Goal: Information Seeking & Learning: Learn about a topic

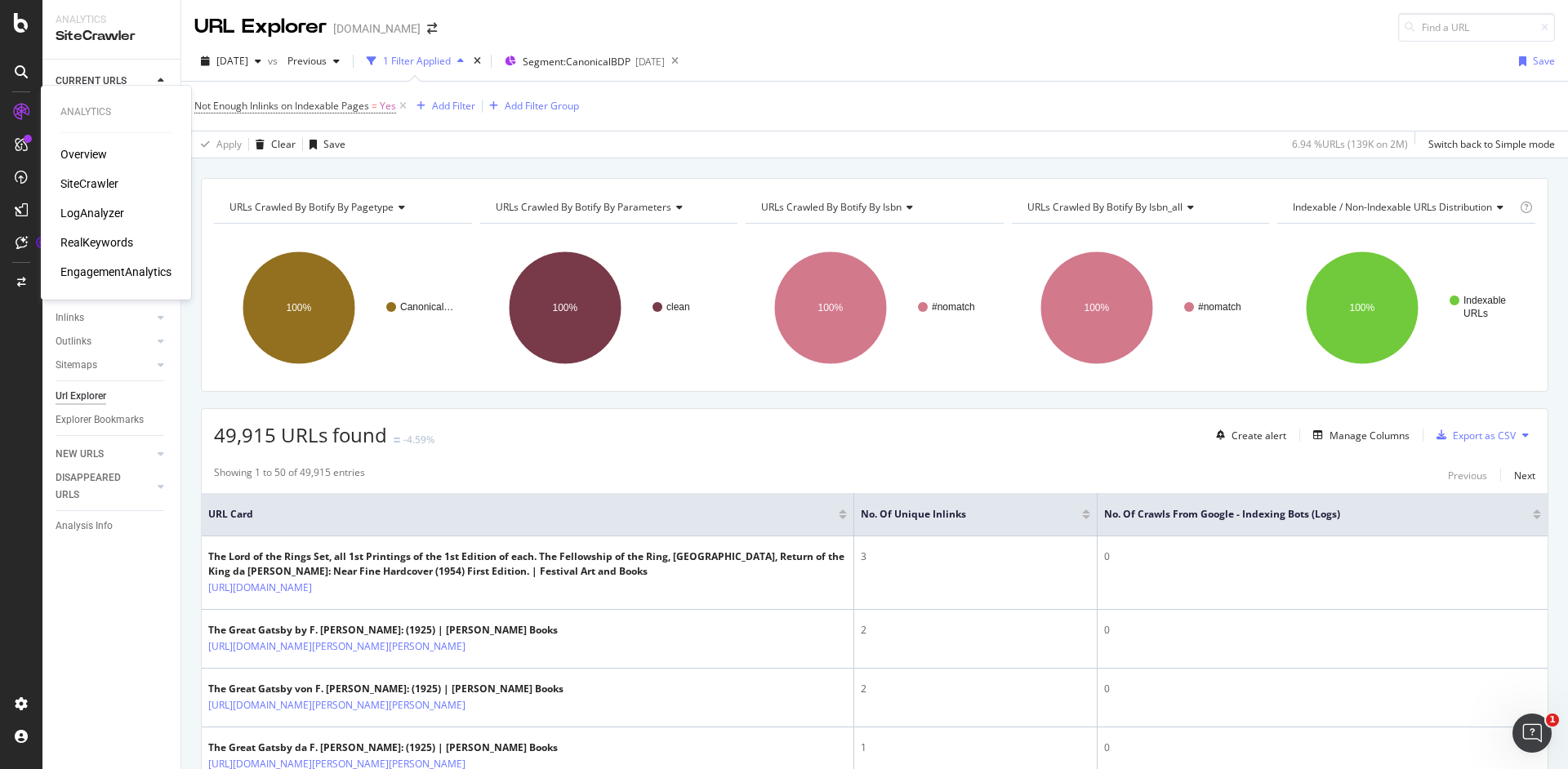
click at [110, 247] on div "RealKeywords" at bounding box center [96, 243] width 73 height 16
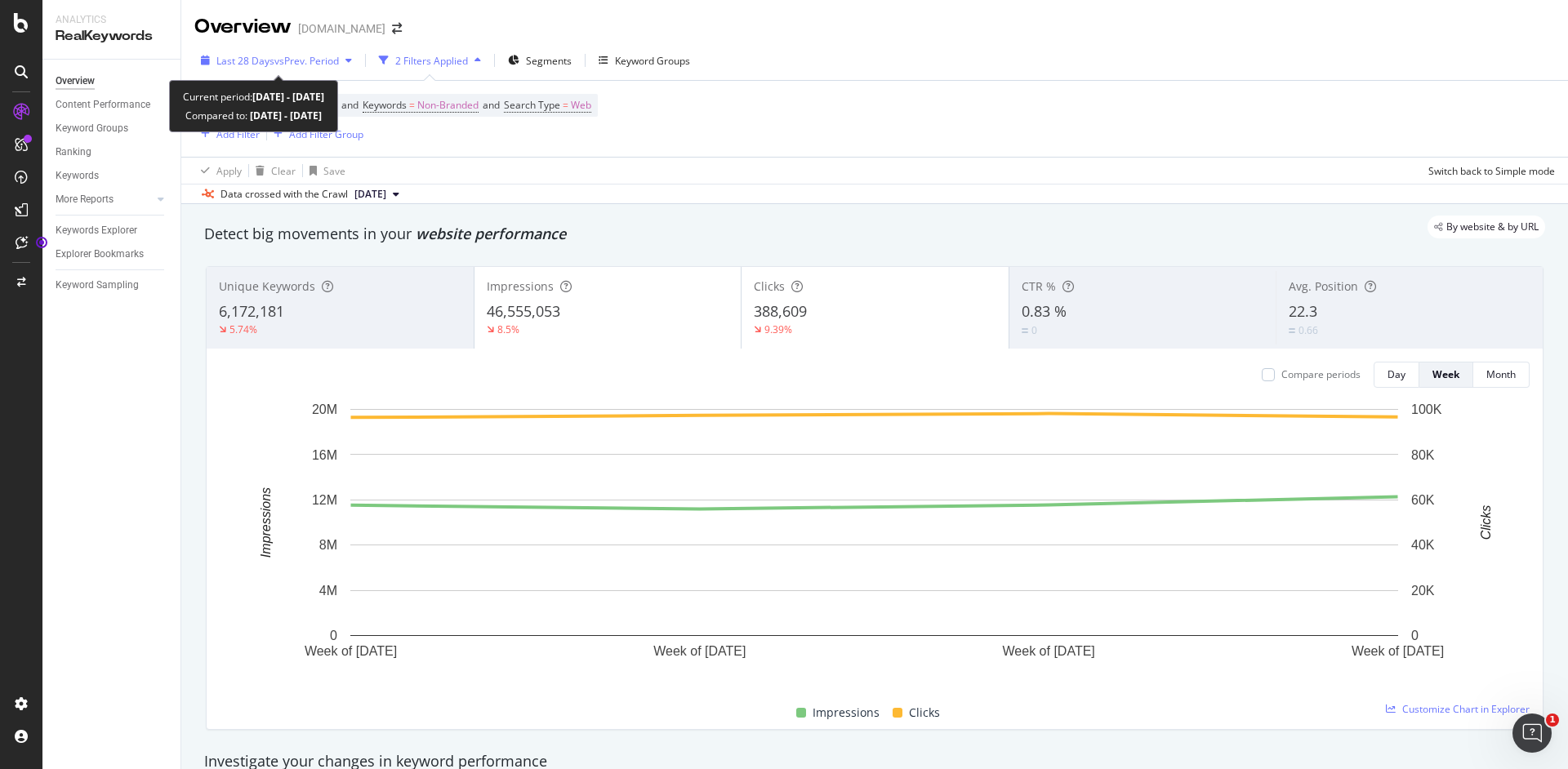
click at [307, 55] on span "vs Prev. Period" at bounding box center [307, 60] width 65 height 14
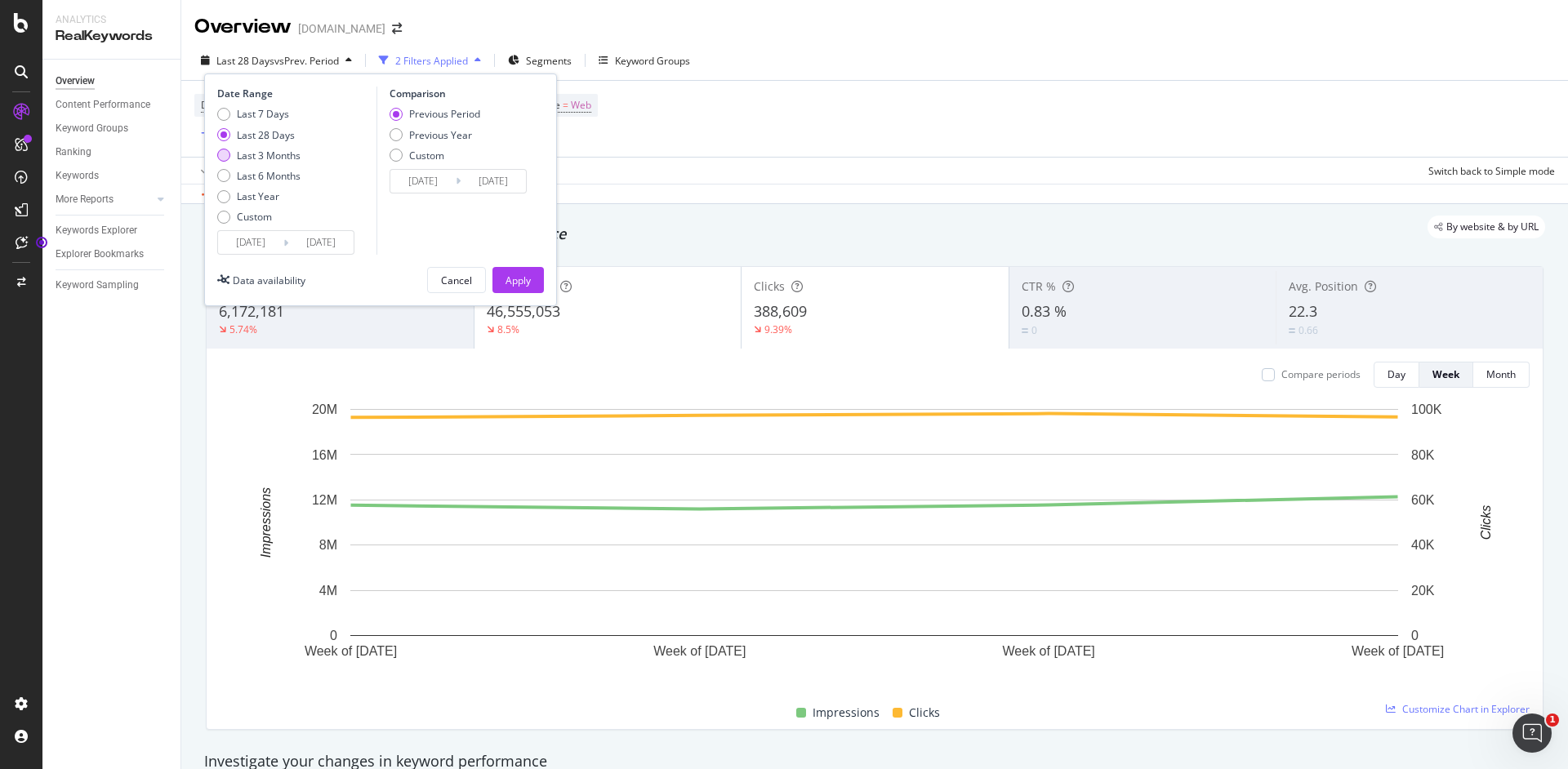
click at [243, 154] on div "Last 3 Months" at bounding box center [269, 155] width 64 height 14
type input "2025/03/01"
type input "2025/05/31"
type input "2025/06/01"
drag, startPoint x: 392, startPoint y: 155, endPoint x: 437, endPoint y: 137, distance: 48.5
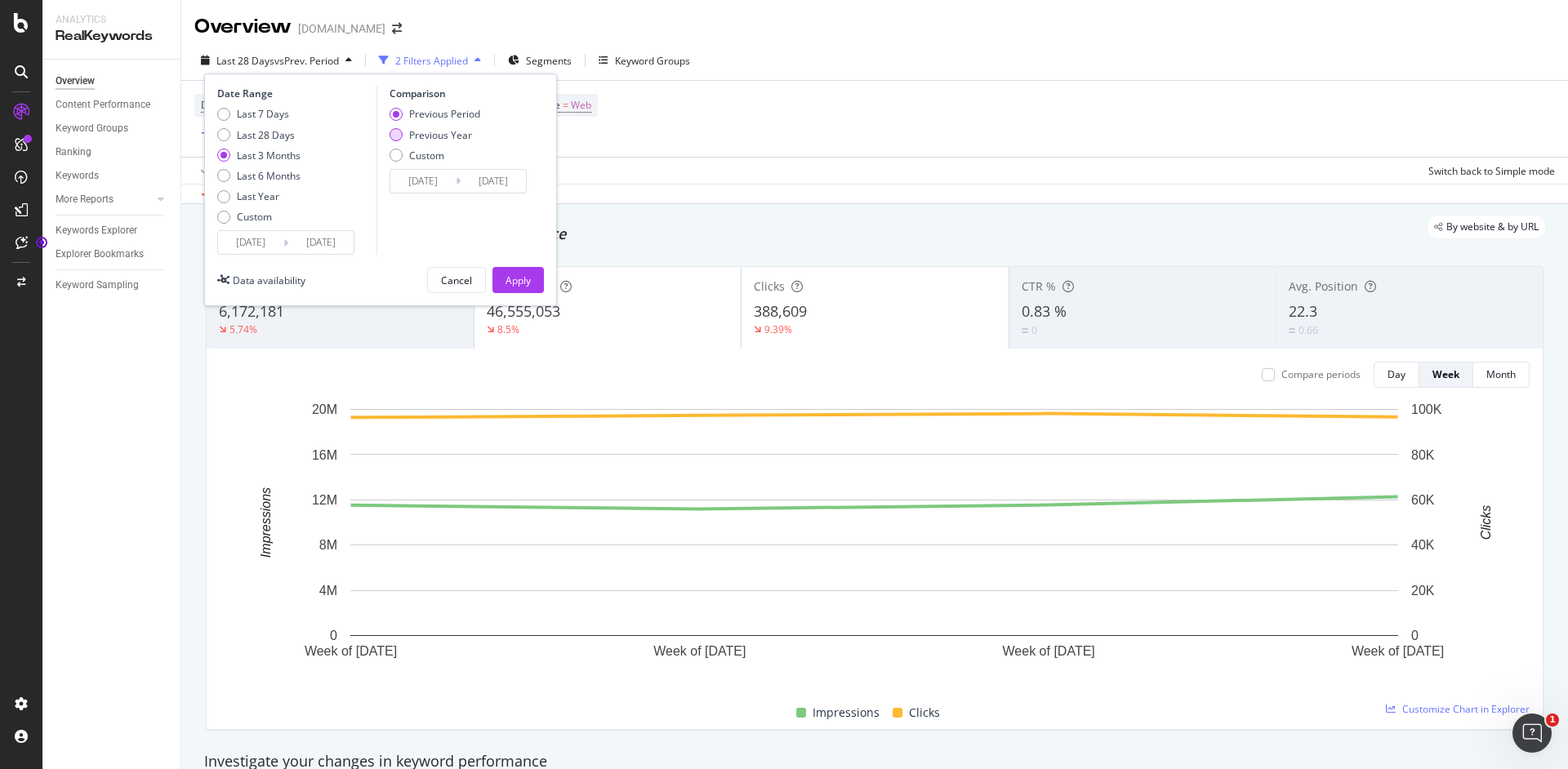
click at [500, 129] on div "Previous Period Previous Year Custom" at bounding box center [461, 138] width 142 height 61
click at [434, 138] on div "Previous Year" at bounding box center [441, 134] width 63 height 14
type input "2024/06/02"
type input "2024/09/01"
click at [454, 118] on div "Previous Period" at bounding box center [445, 114] width 71 height 14
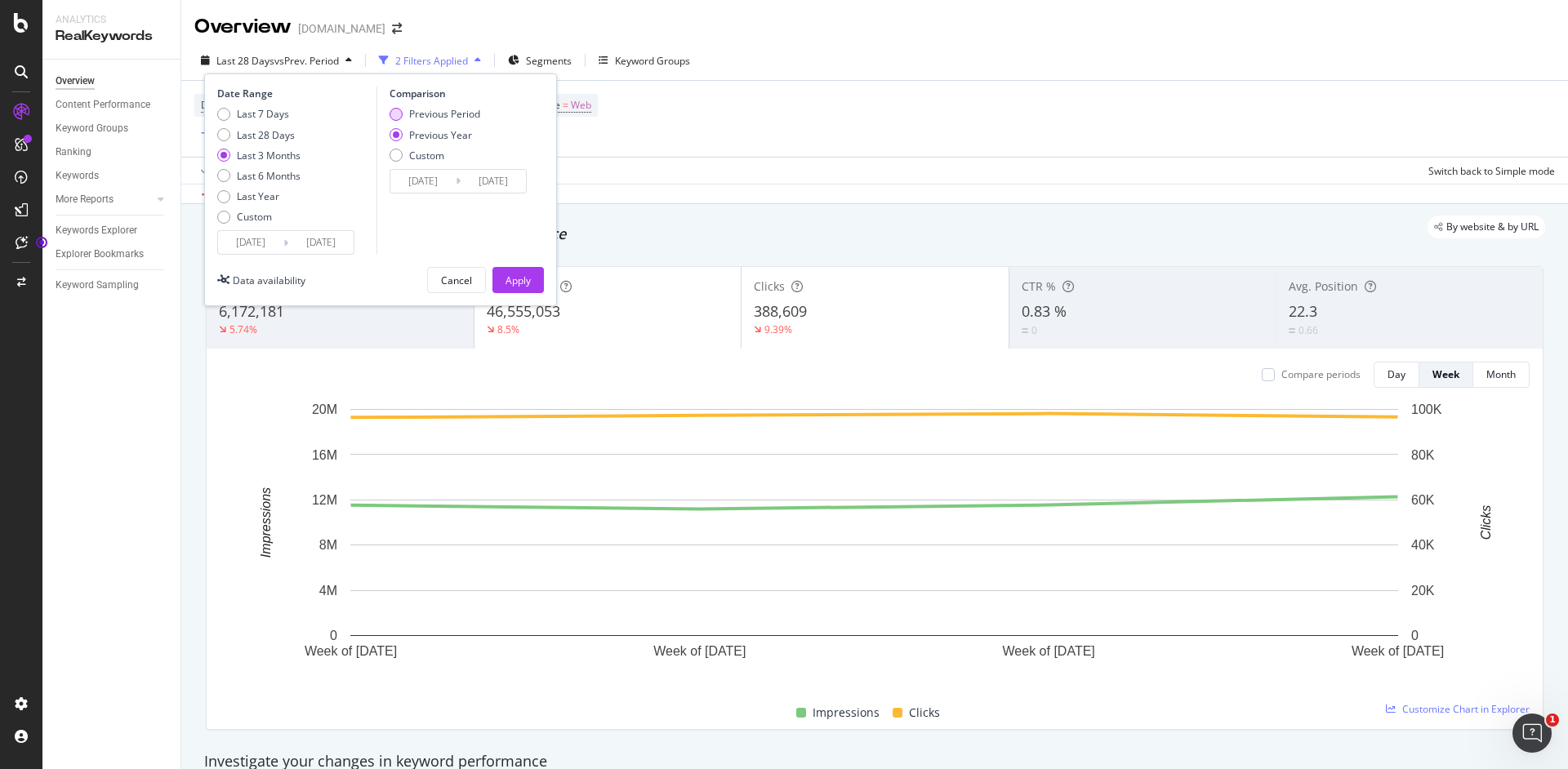
type input "2025/03/01"
type input "2025/05/31"
click at [447, 130] on div "Previous Year" at bounding box center [441, 134] width 63 height 14
type input "2024/06/02"
type input "2024/09/01"
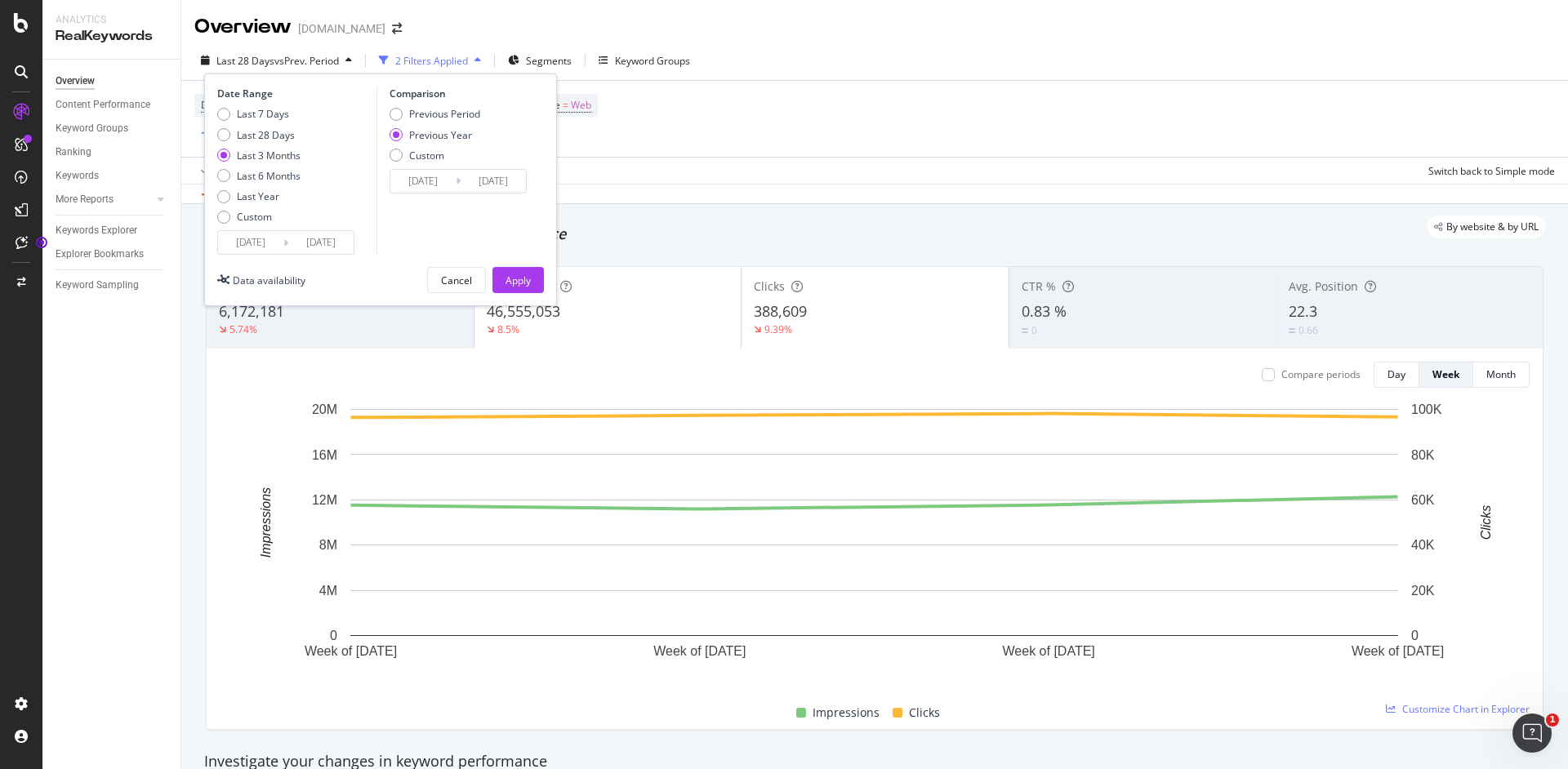
drag, startPoint x: 537, startPoint y: 278, endPoint x: 573, endPoint y: 232, distance: 58.4
click at [537, 278] on button "Apply" at bounding box center [518, 279] width 51 height 26
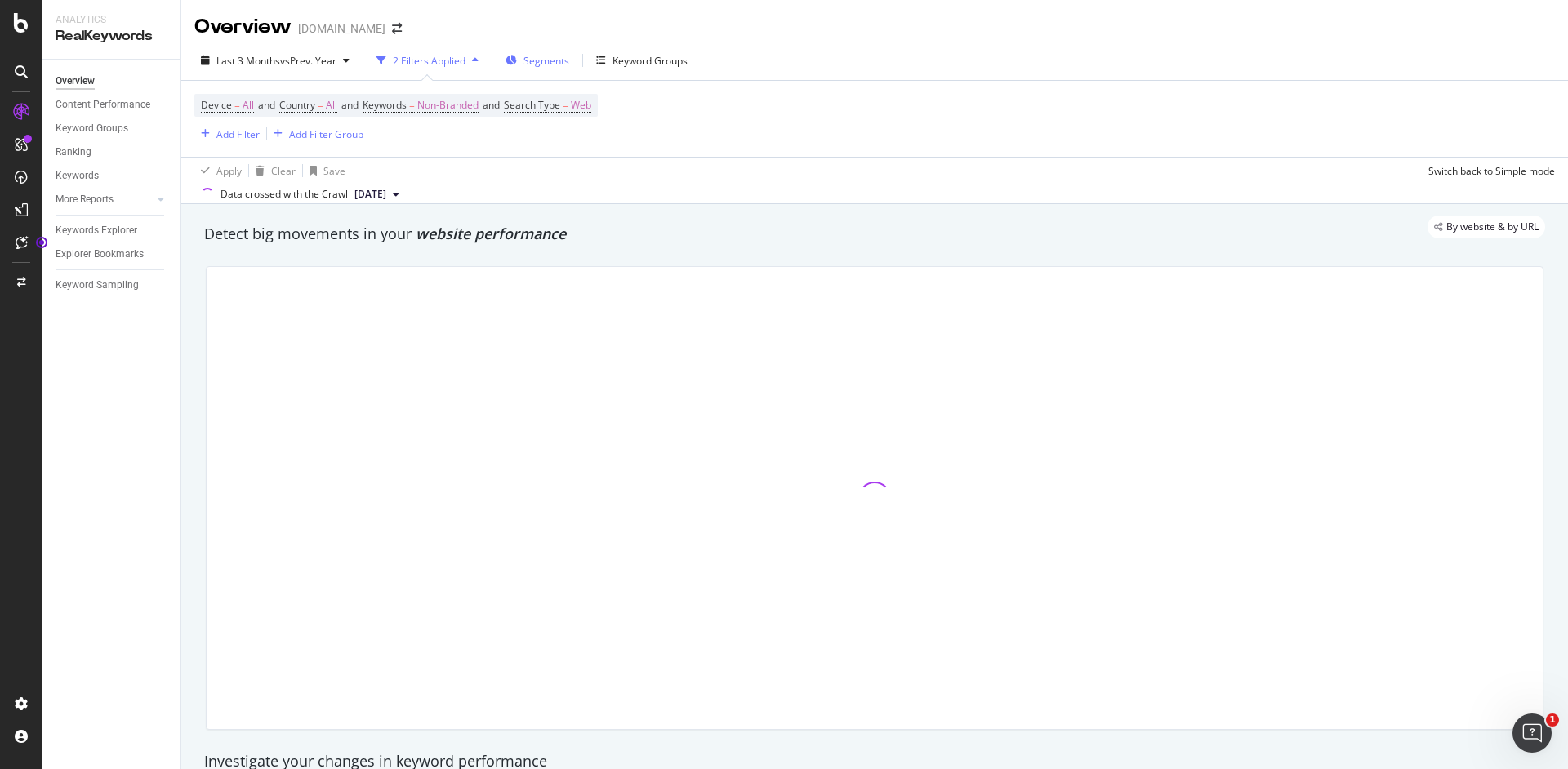
click at [532, 69] on div "Segments" at bounding box center [537, 60] width 64 height 24
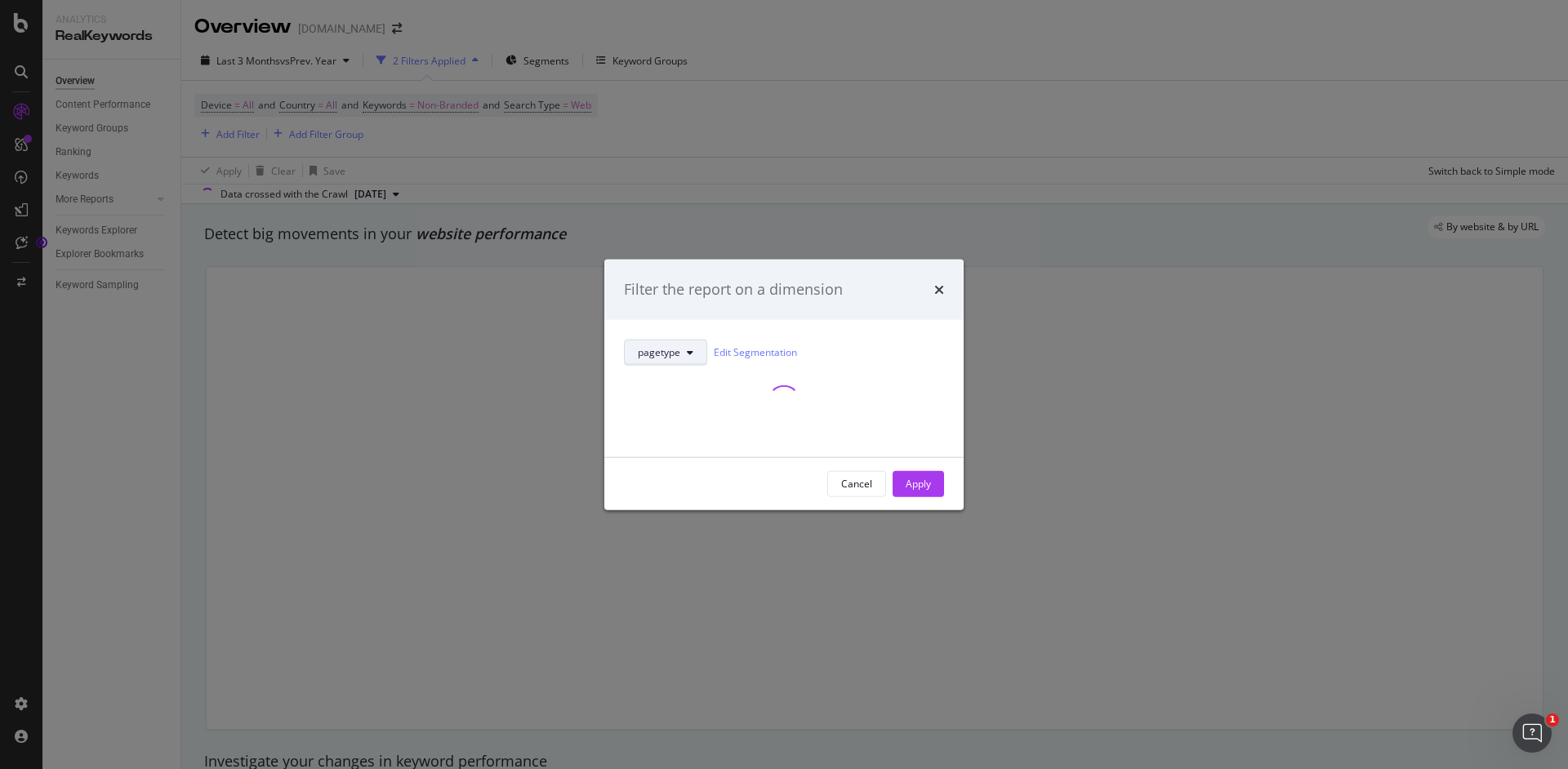
click at [674, 356] on span "pagetype" at bounding box center [658, 352] width 42 height 14
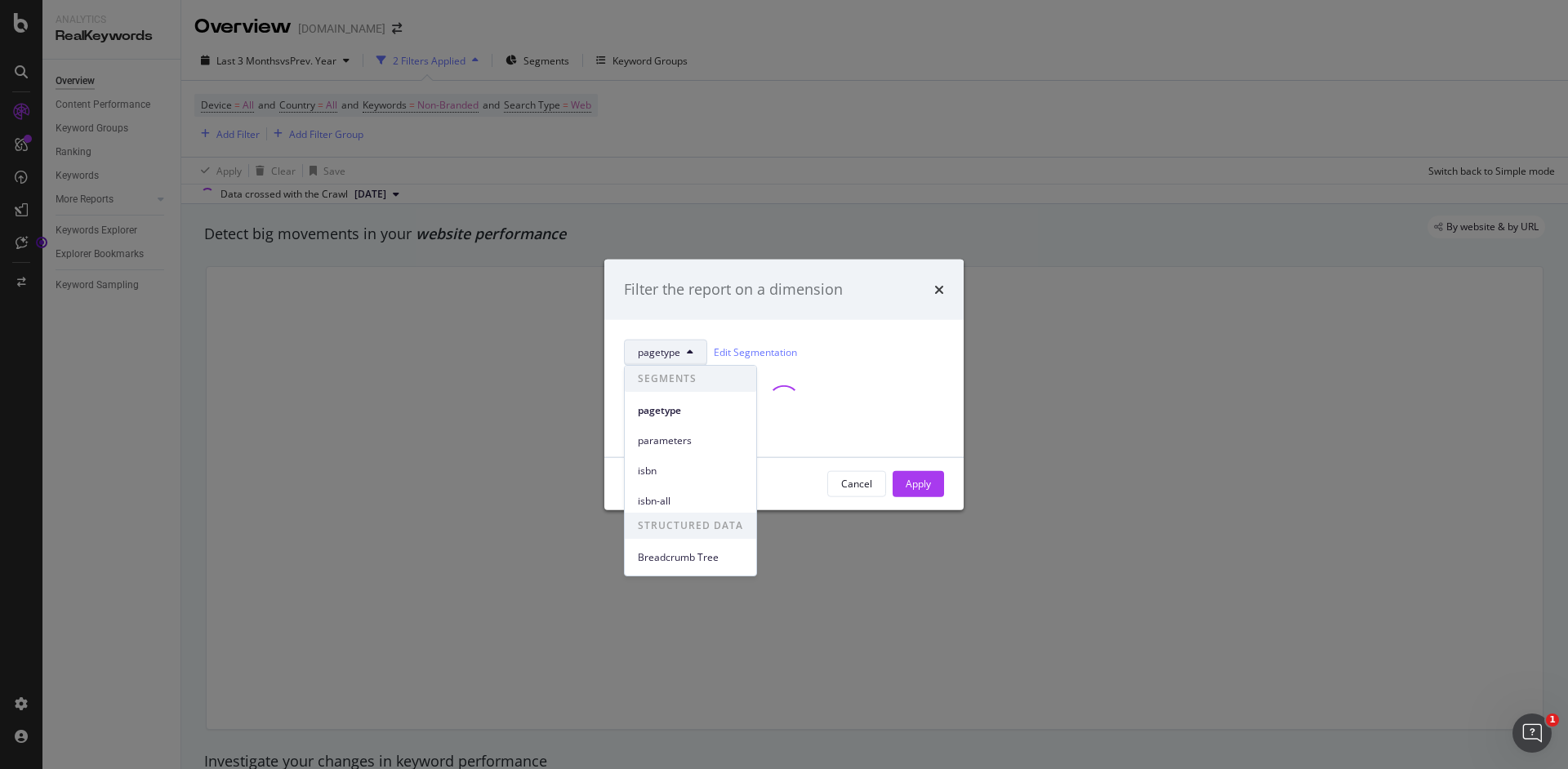
click at [674, 356] on span "pagetype" at bounding box center [658, 352] width 42 height 14
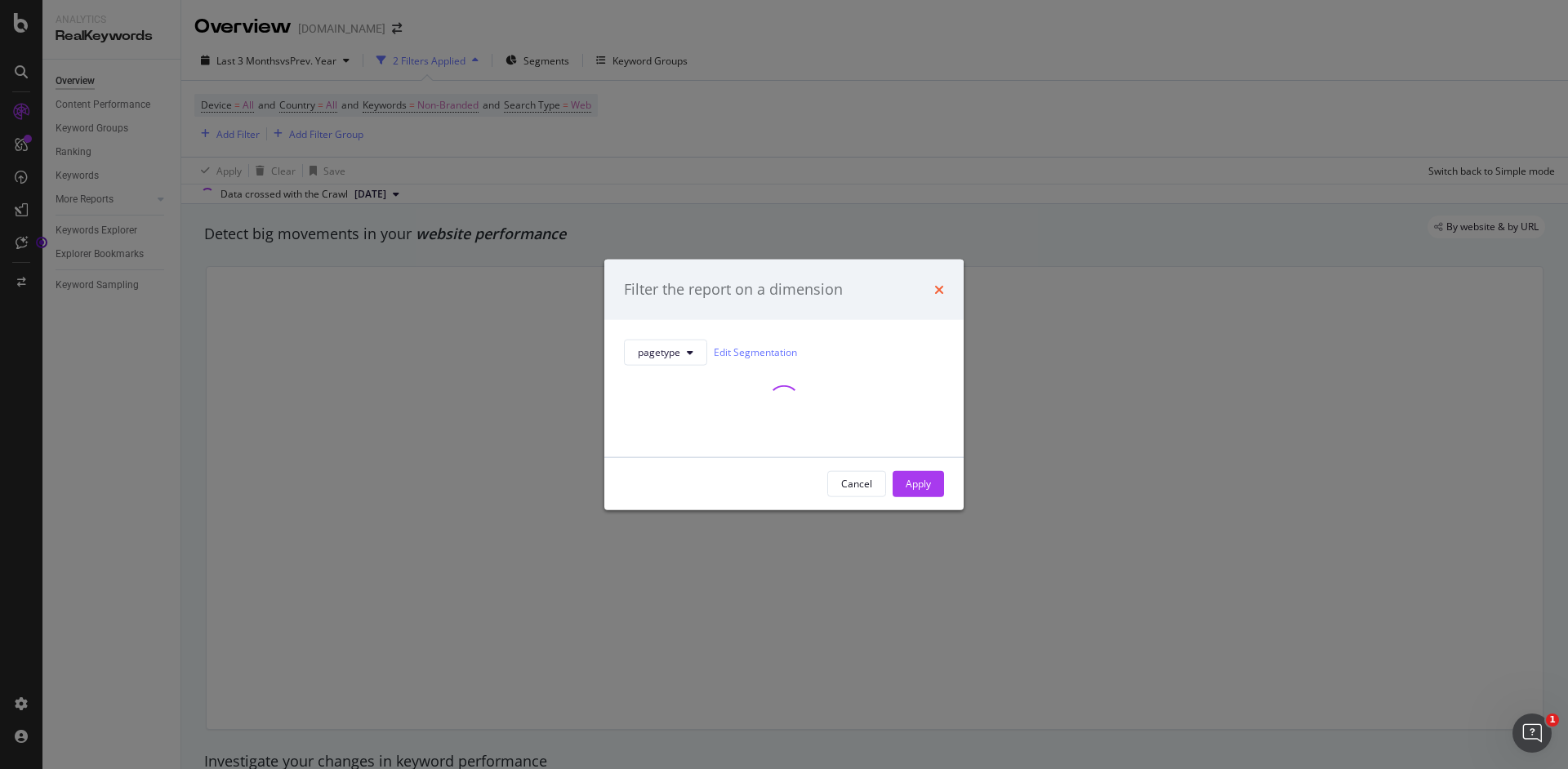
click at [934, 288] on icon "times" at bounding box center [939, 288] width 10 height 13
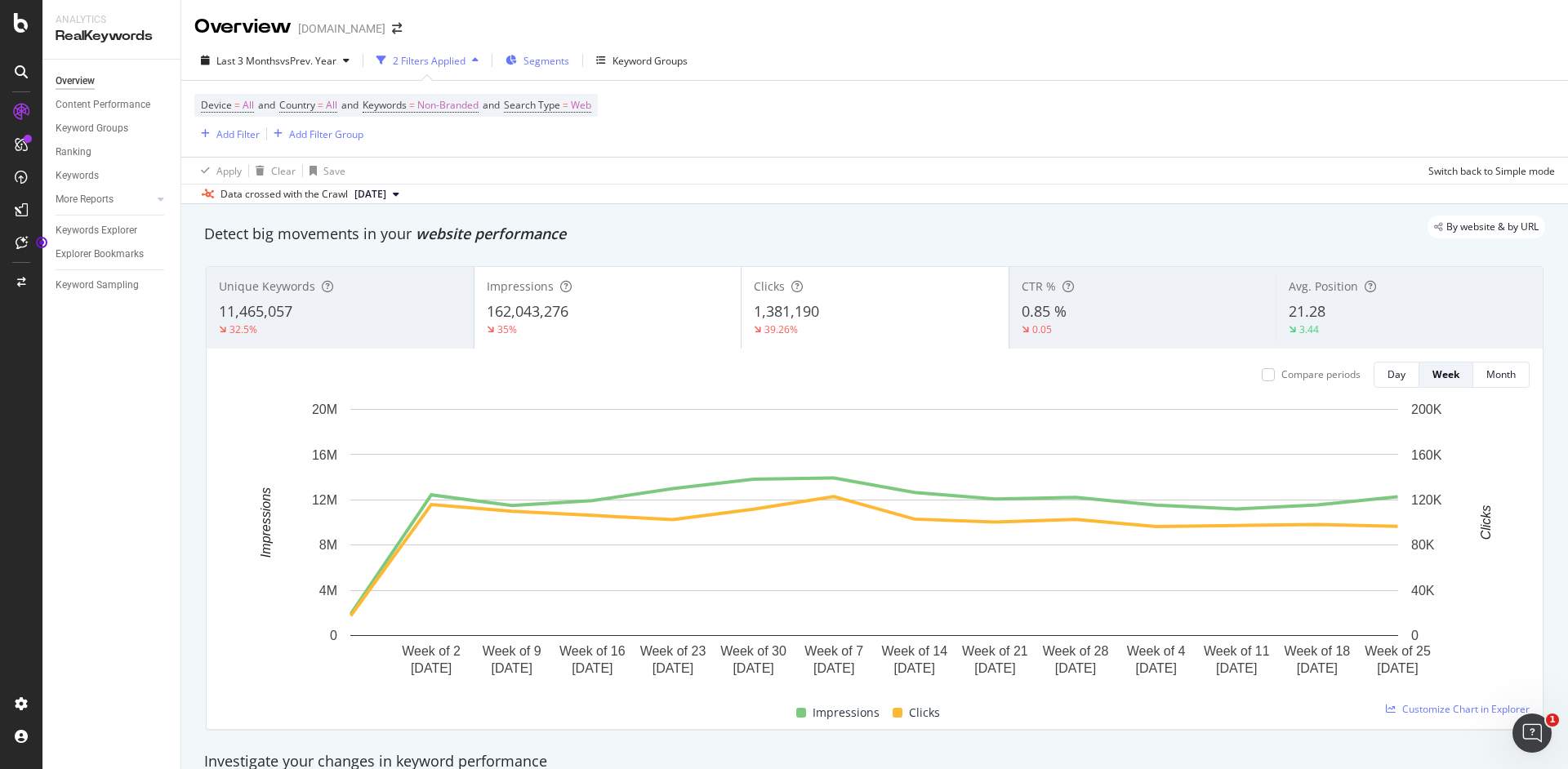
click at [535, 57] on span "Segments" at bounding box center [546, 60] width 46 height 14
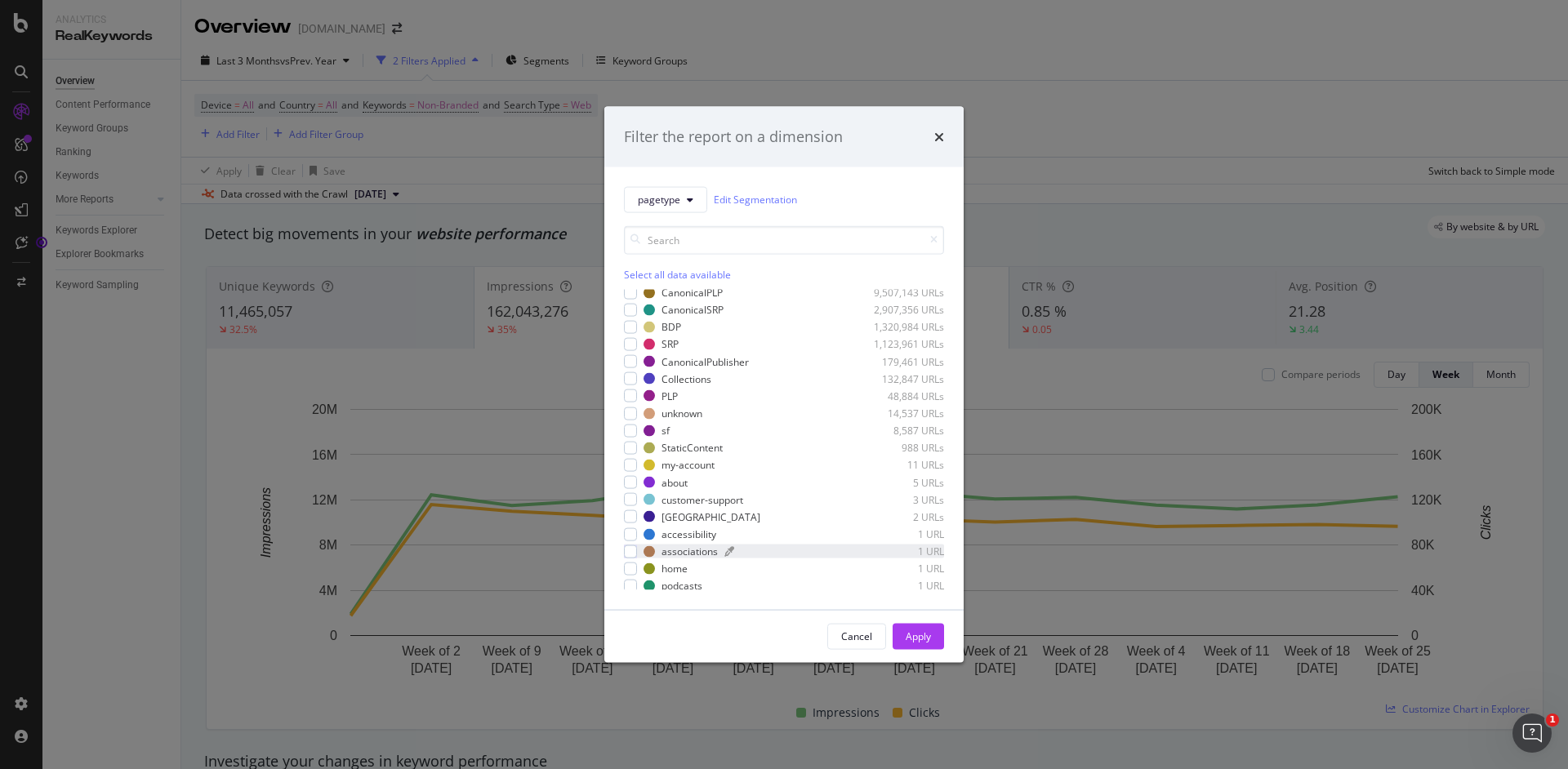
scroll to position [28, 0]
click at [715, 238] on input "modal" at bounding box center [784, 240] width 320 height 29
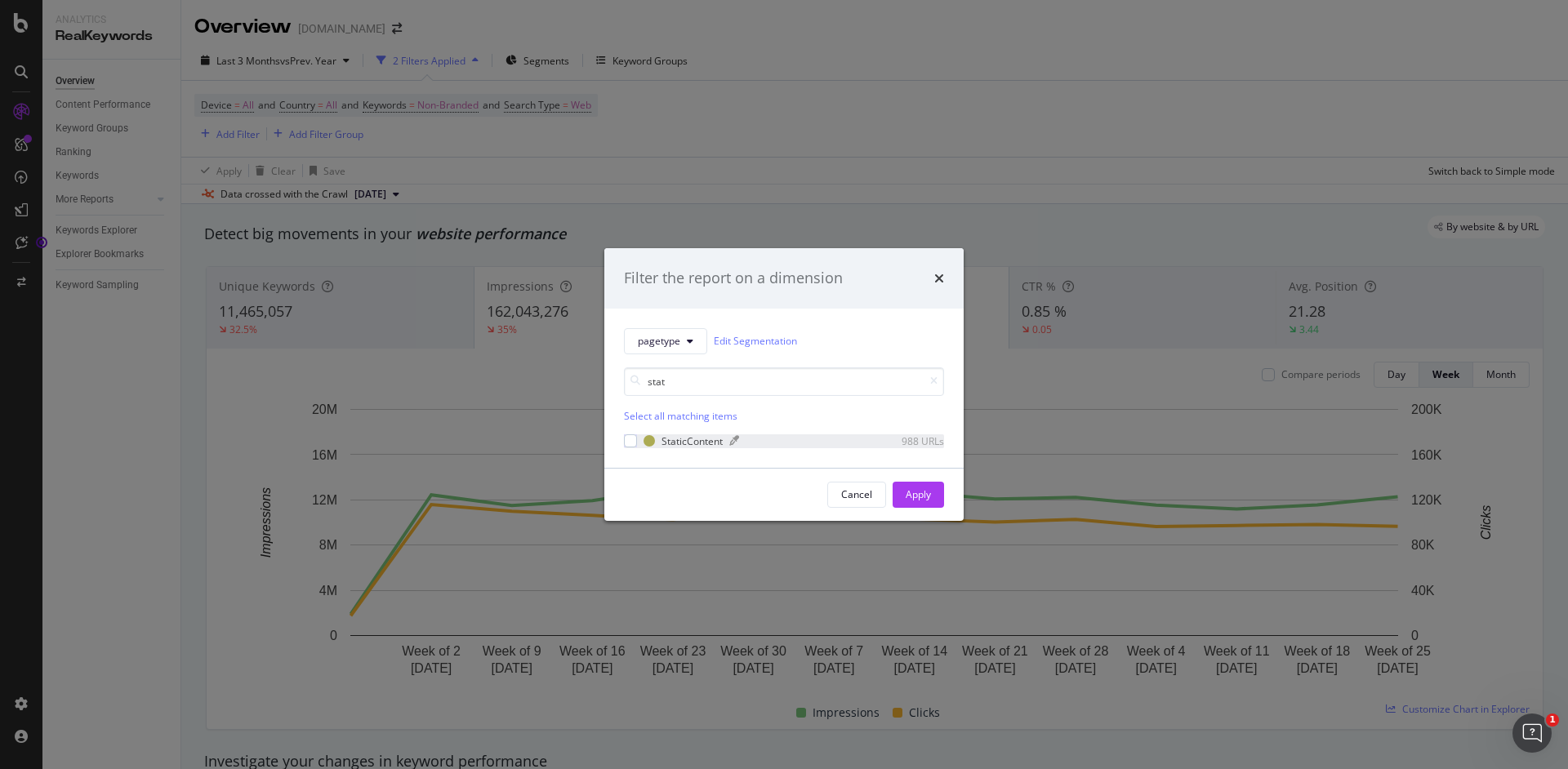
type input "stat"
click at [682, 444] on div "StaticContent" at bounding box center [692, 441] width 61 height 14
click at [930, 498] on div "Apply" at bounding box center [918, 494] width 25 height 14
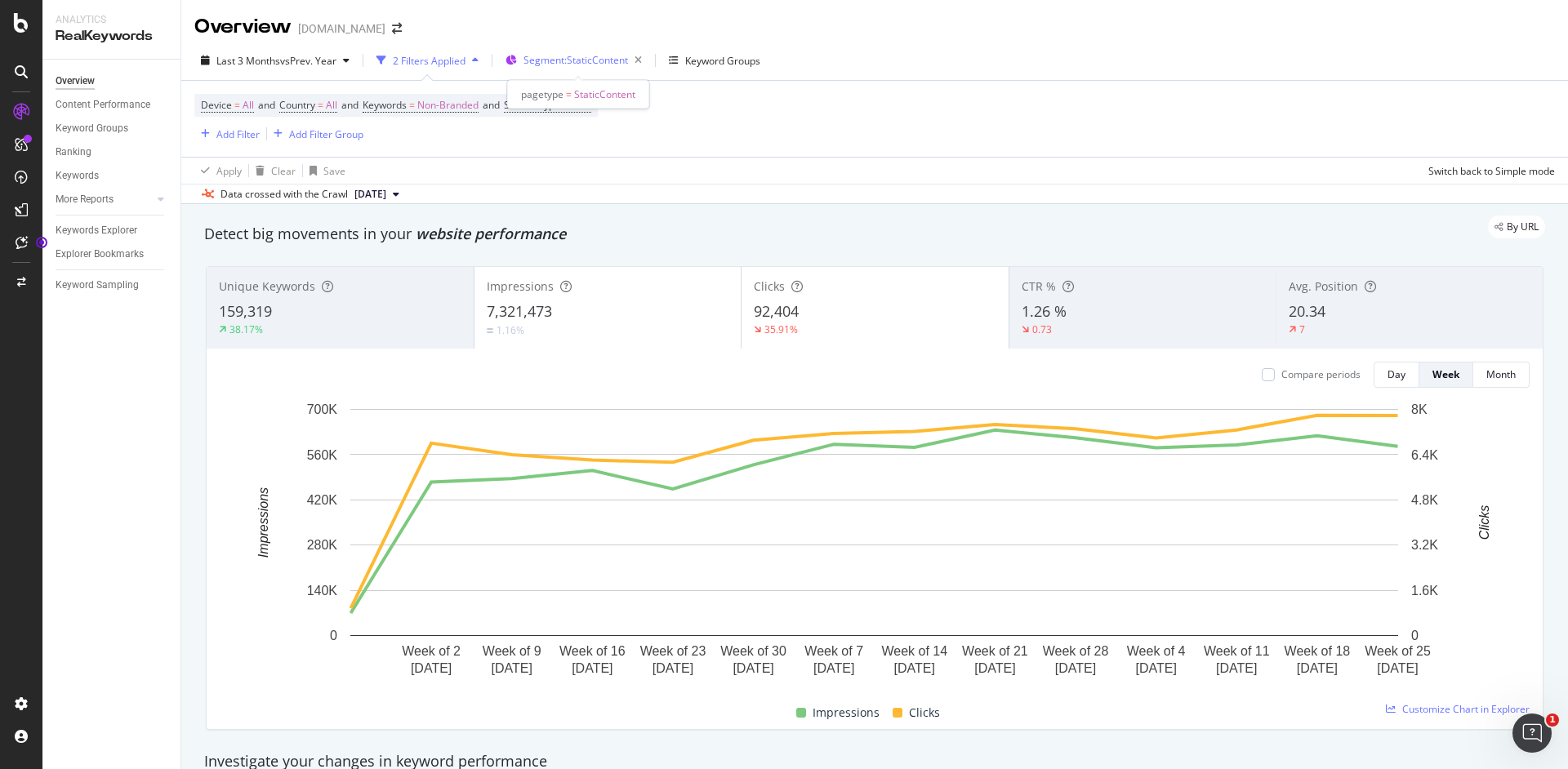
click at [563, 63] on span "Segment: StaticContent" at bounding box center [576, 60] width 105 height 14
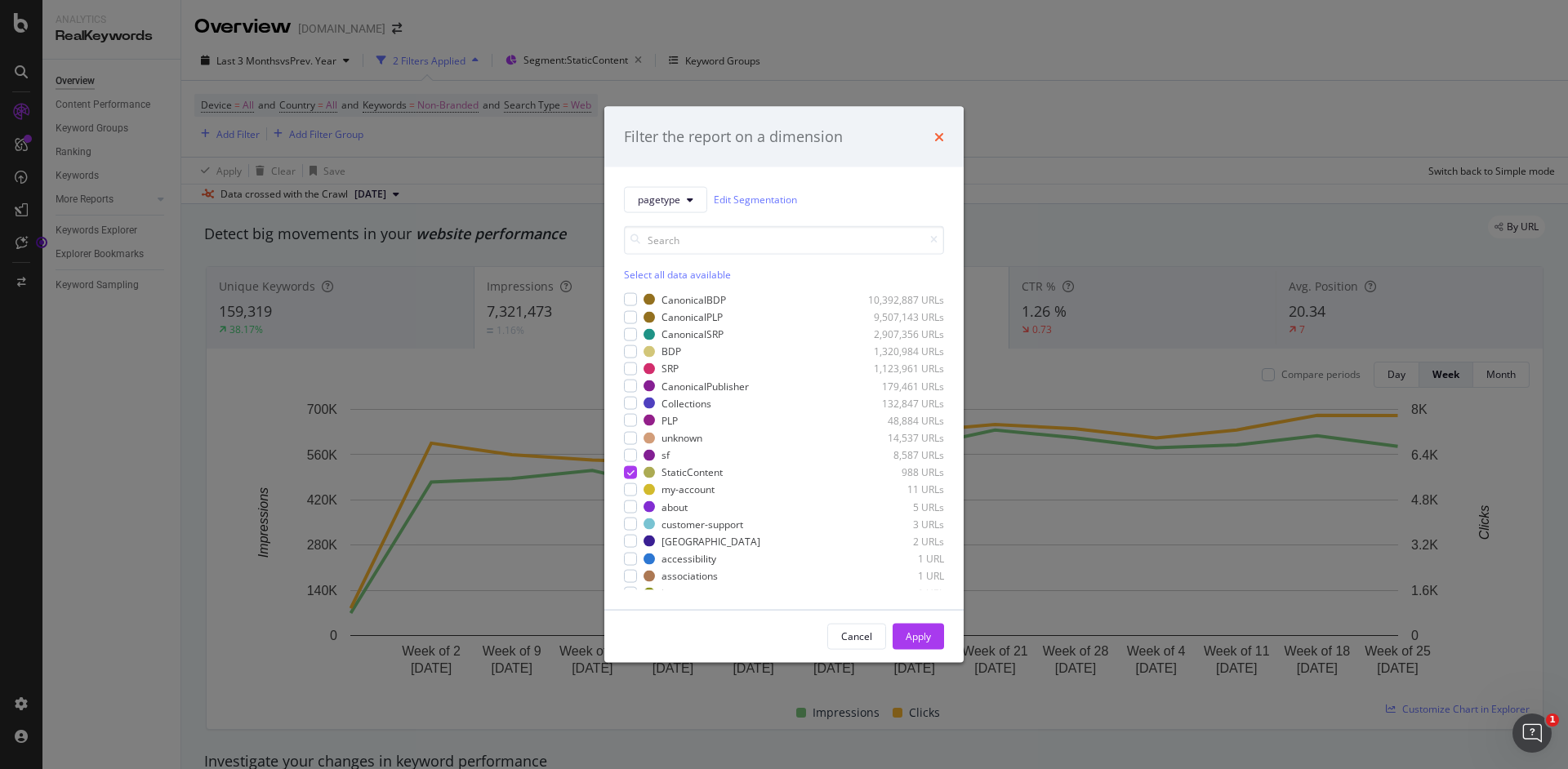
click at [940, 134] on icon "times" at bounding box center [939, 136] width 10 height 13
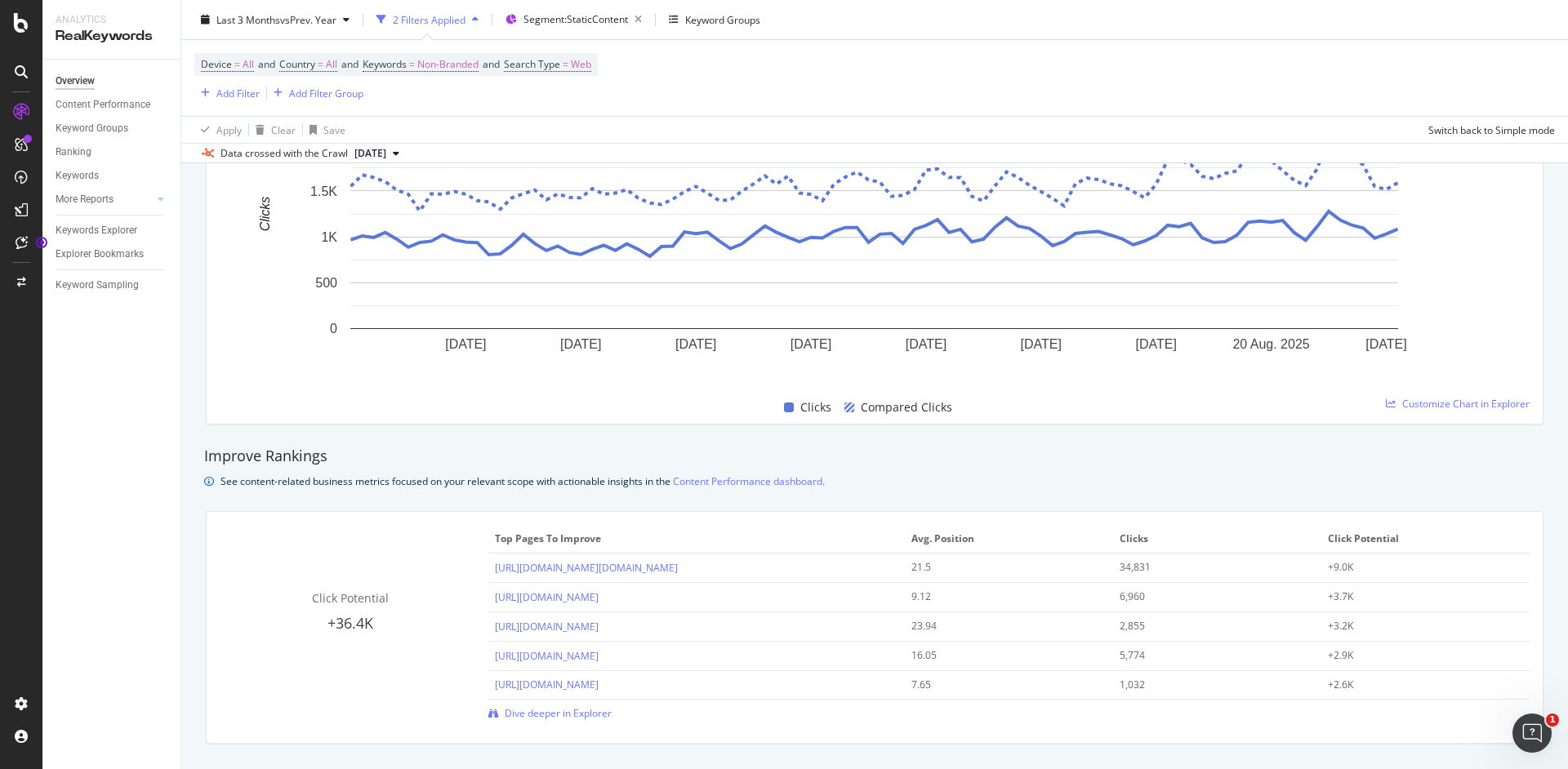
scroll to position [847, 0]
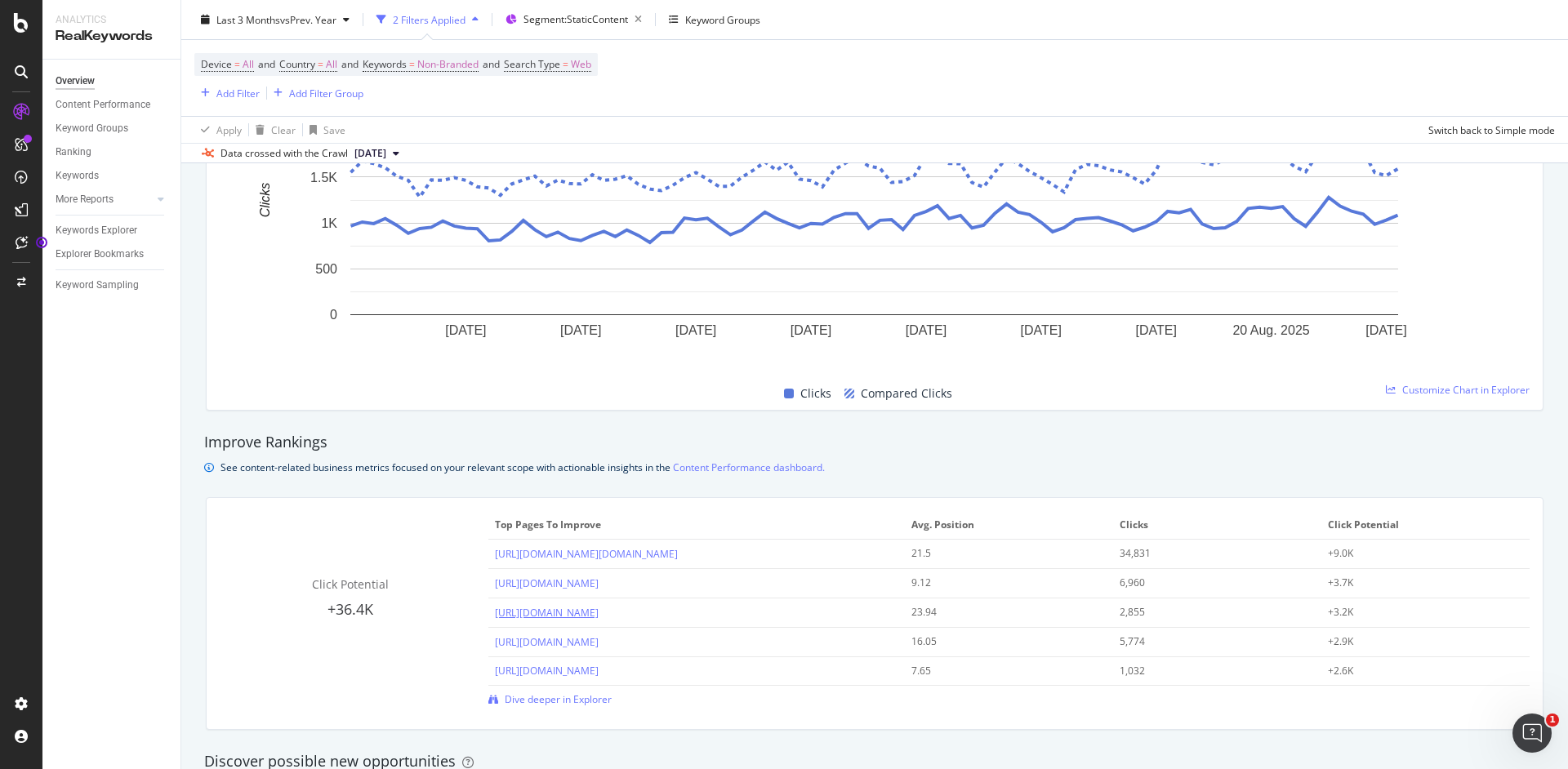
click at [599, 616] on link "[URL][DOMAIN_NAME]" at bounding box center [546, 612] width 104 height 14
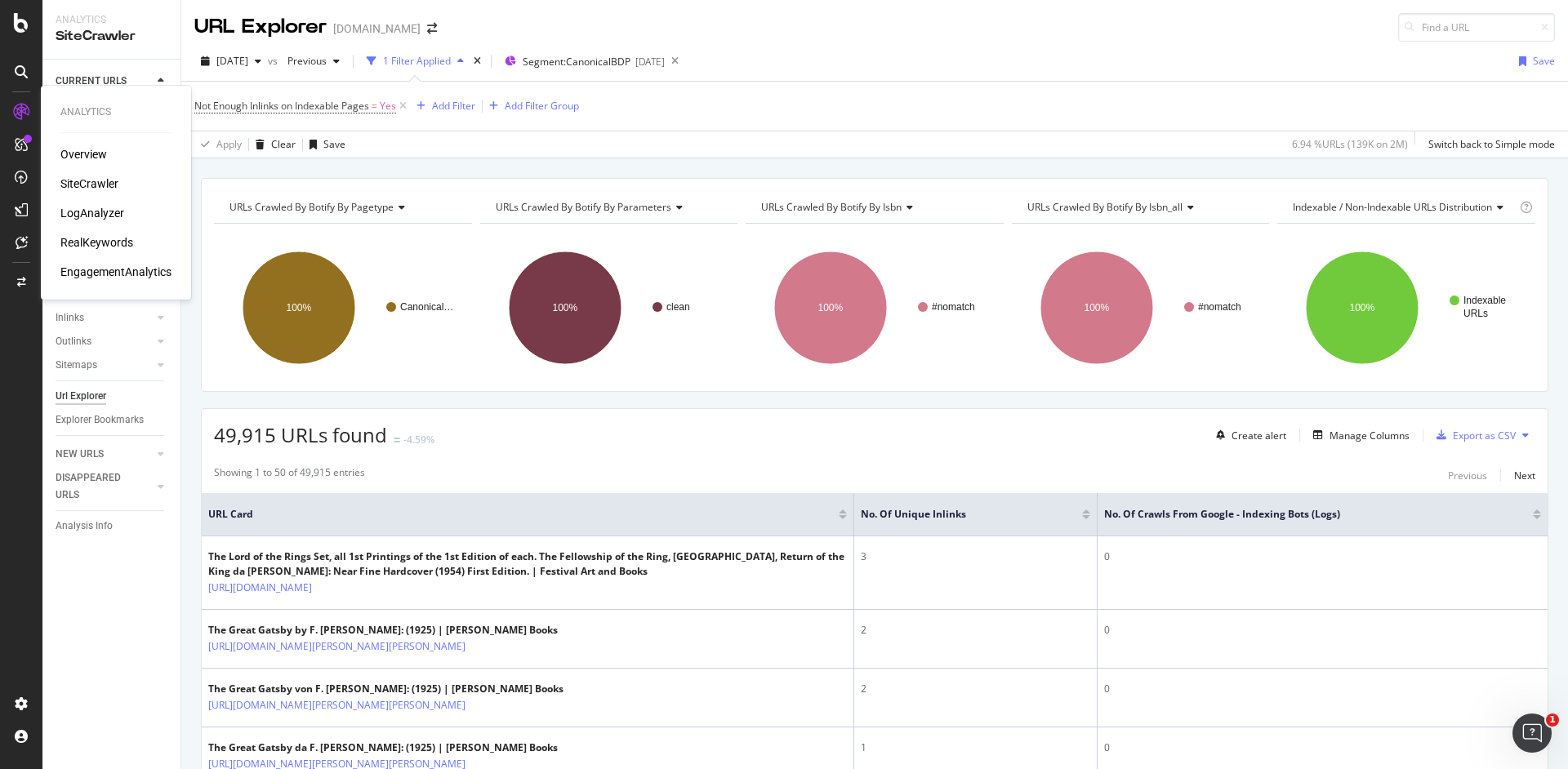
drag, startPoint x: 99, startPoint y: 186, endPoint x: 131, endPoint y: 179, distance: 32.8
click at [99, 186] on div "SiteCrawler" at bounding box center [89, 184] width 58 height 16
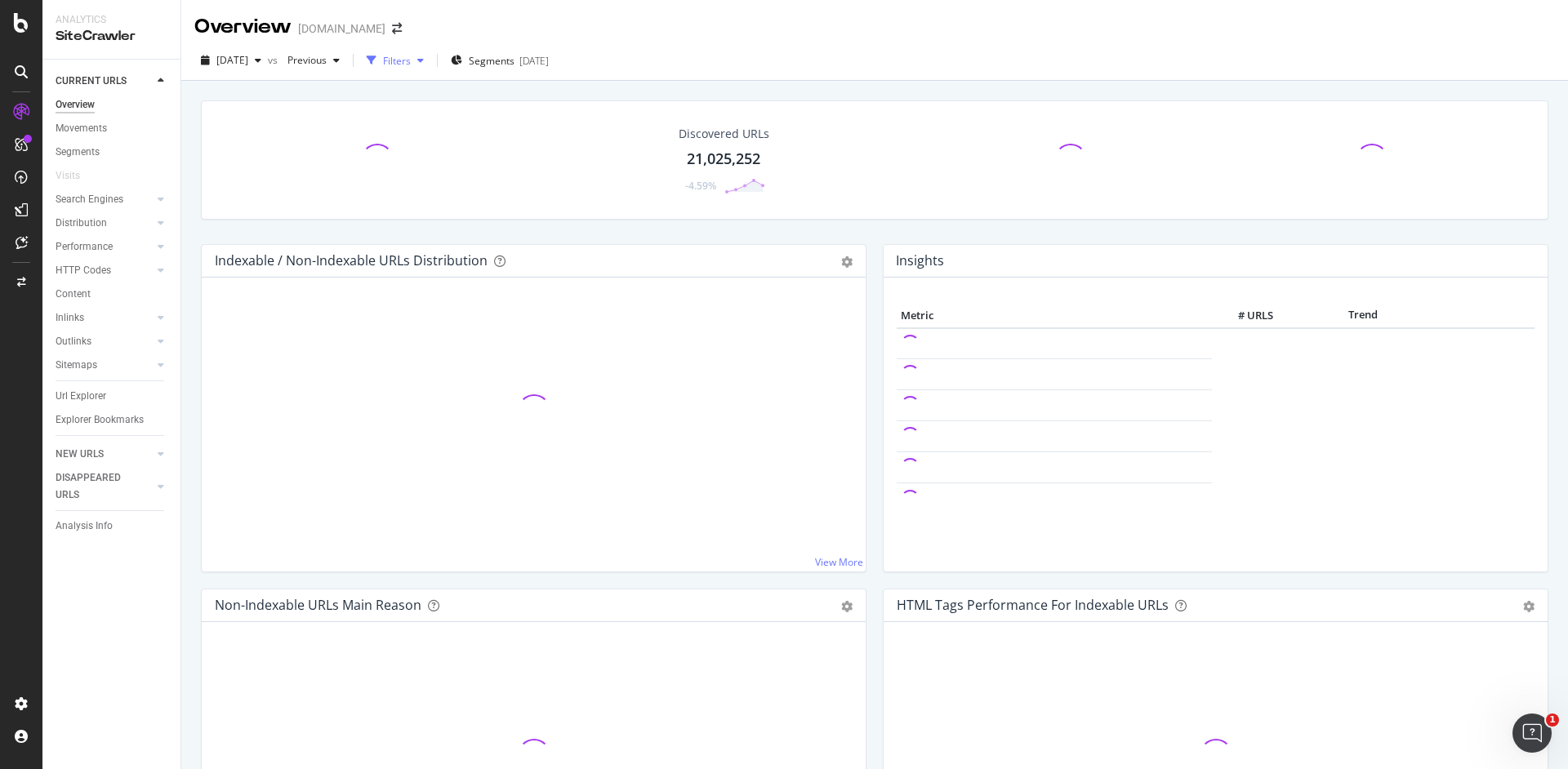
click at [411, 67] on div "Filters" at bounding box center [397, 60] width 28 height 14
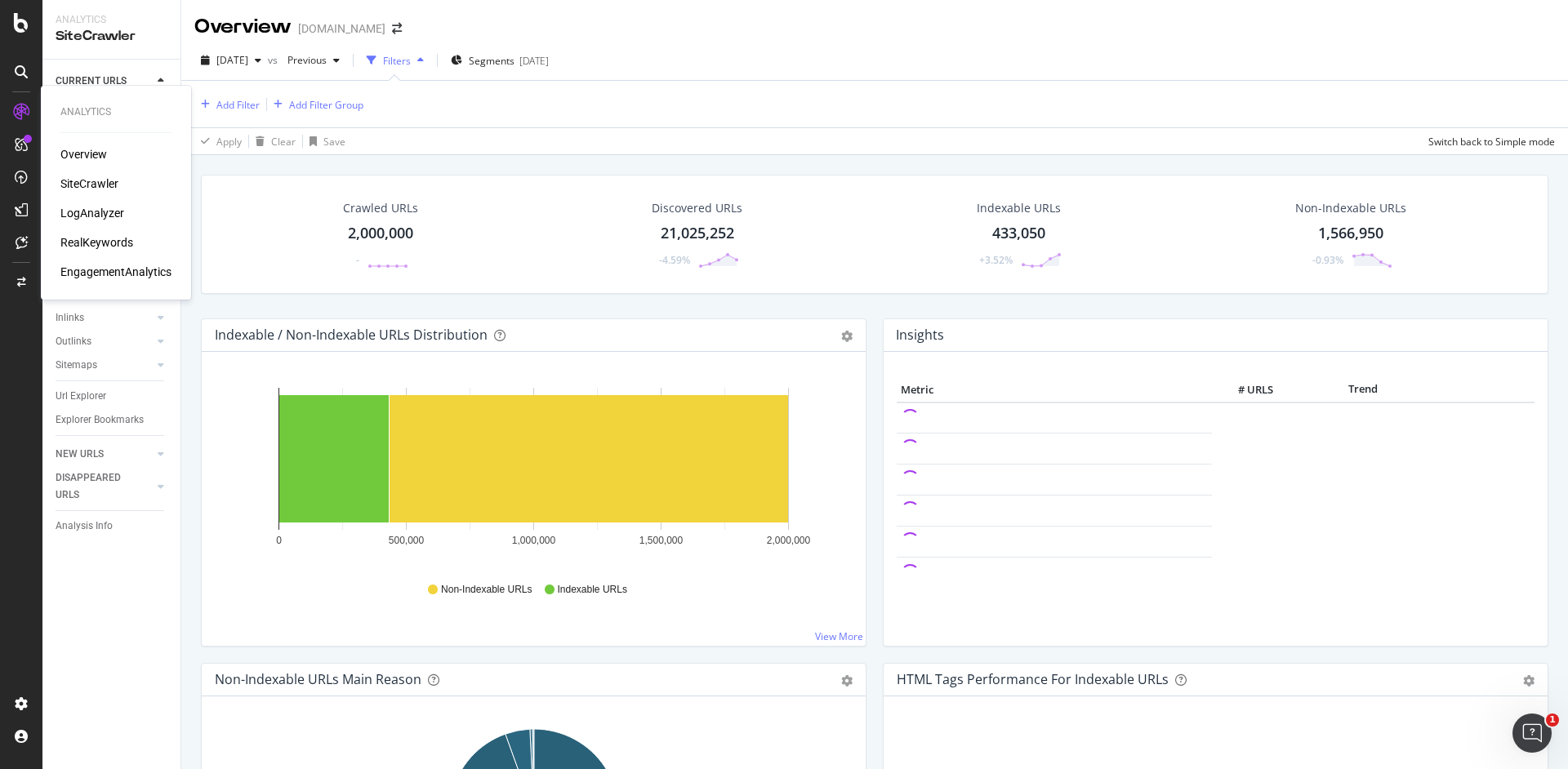
click at [96, 241] on div "RealKeywords" at bounding box center [96, 243] width 73 height 16
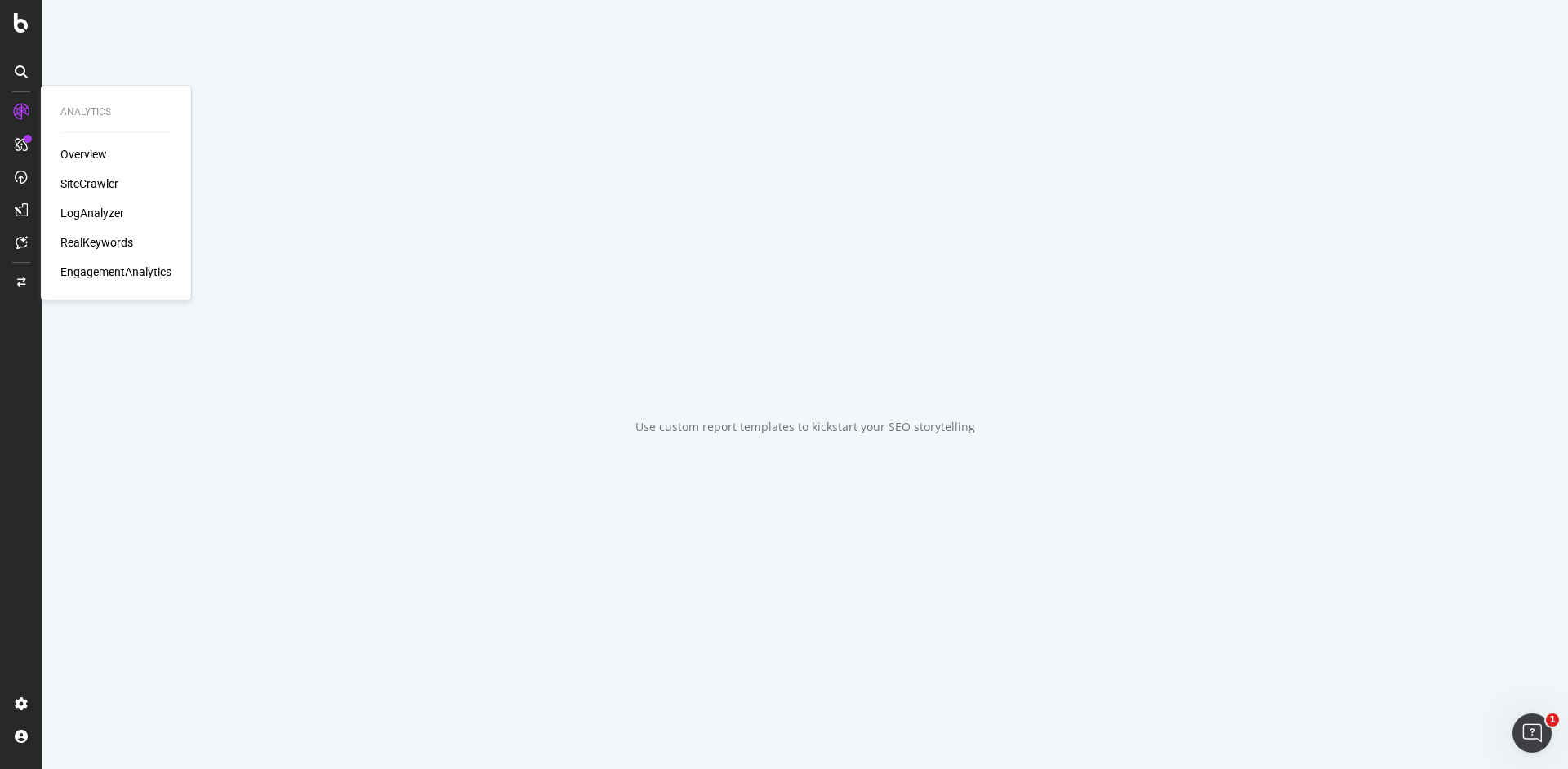
click at [98, 245] on div "RealKeywords" at bounding box center [96, 243] width 73 height 16
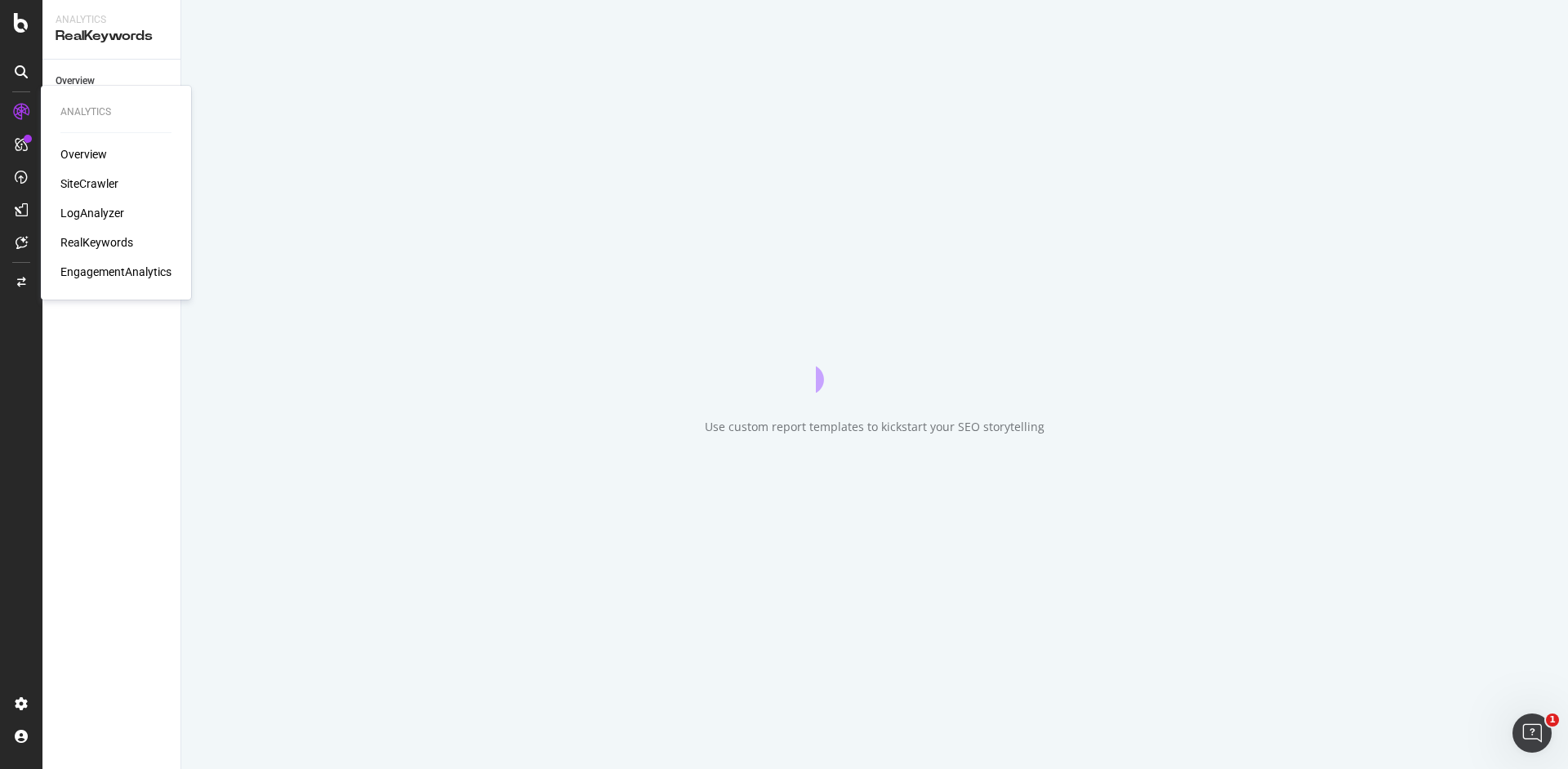
click at [105, 245] on div "RealKeywords" at bounding box center [96, 243] width 73 height 16
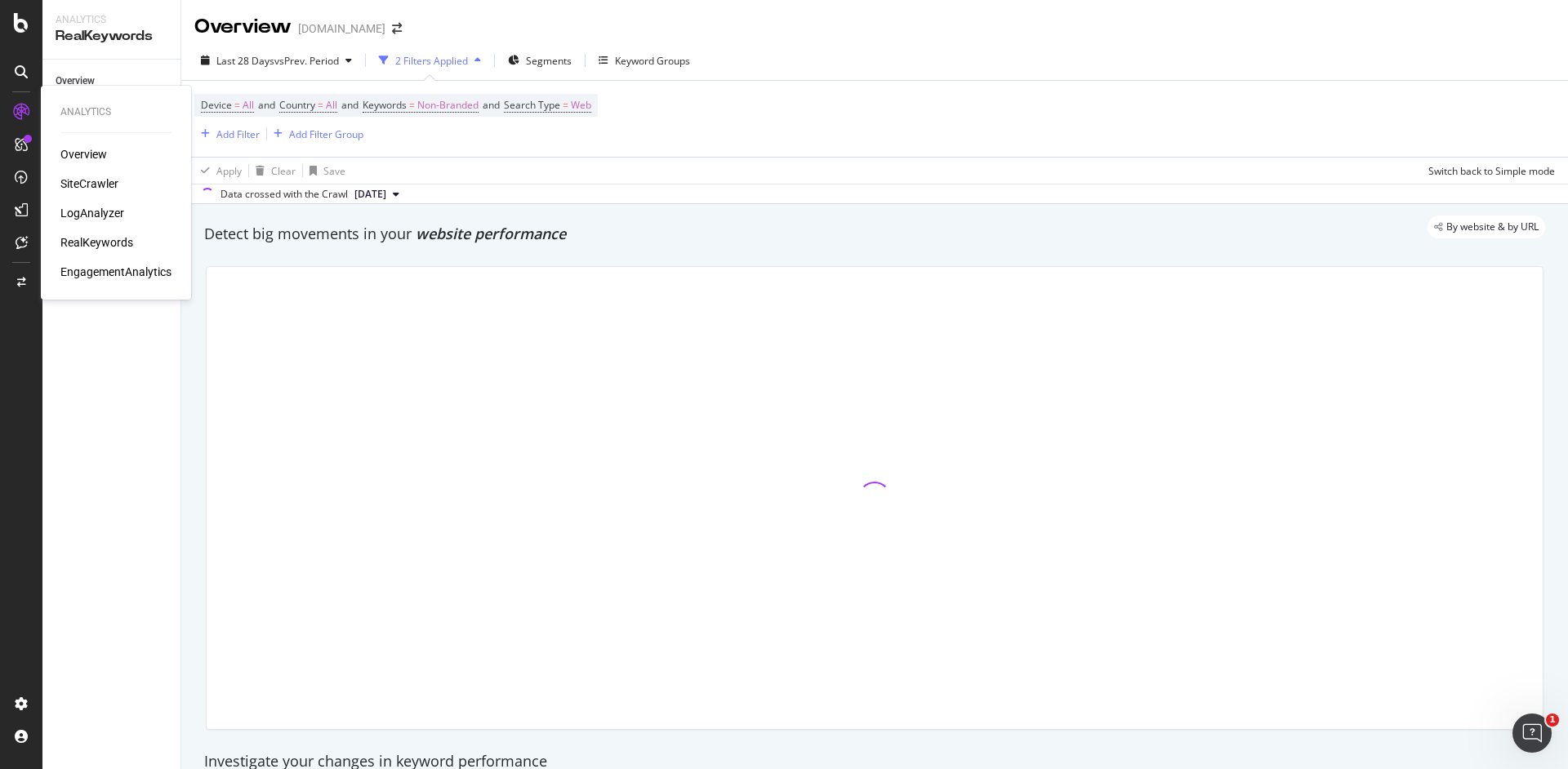
click at [117, 241] on div "RealKeywords" at bounding box center [96, 243] width 73 height 16
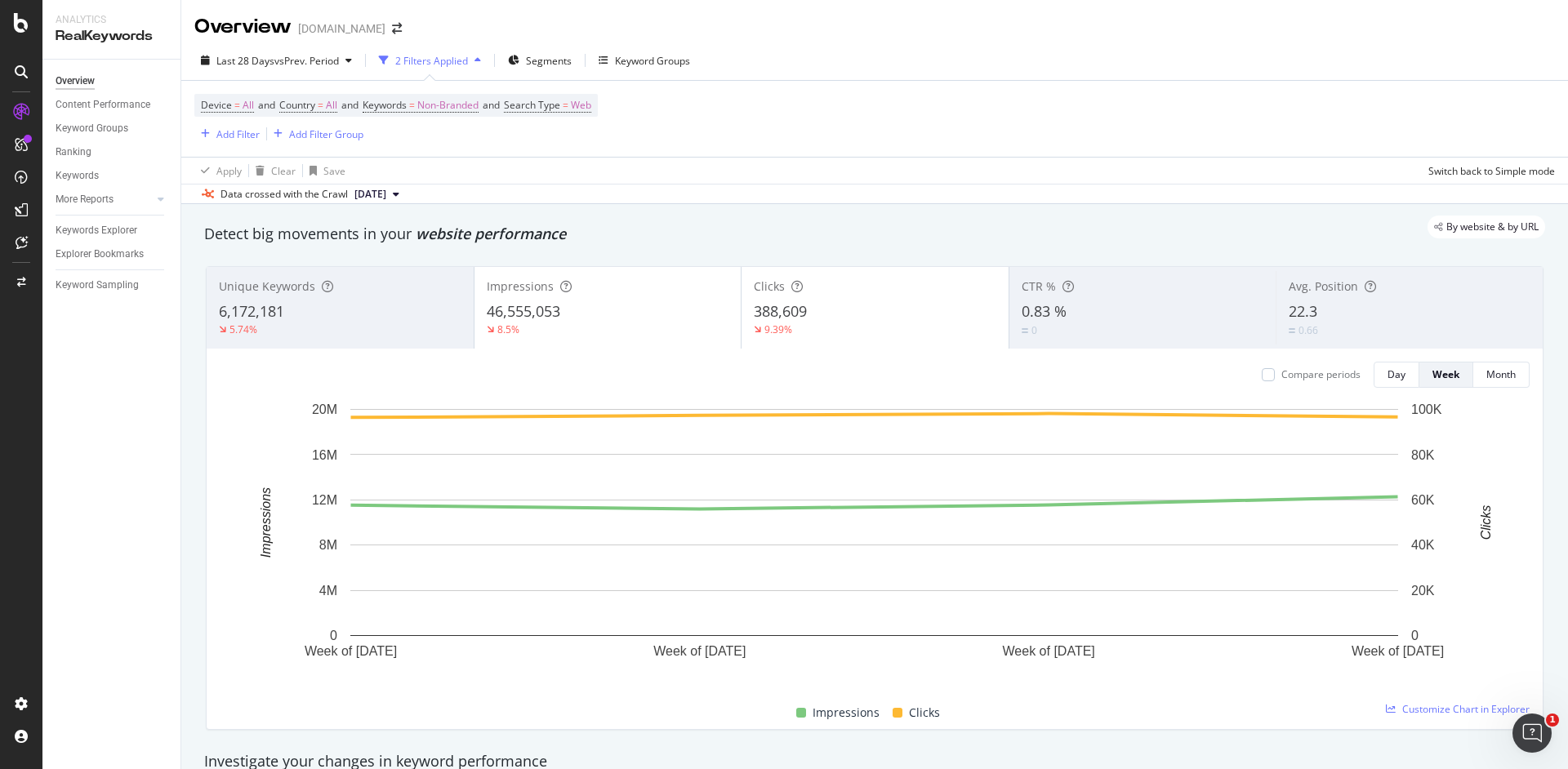
drag, startPoint x: 771, startPoint y: 124, endPoint x: 746, endPoint y: 139, distance: 29.2
click at [772, 124] on div "Device = All and Country = All and Keywords = Non-Branded and Search Type = Web…" at bounding box center [875, 119] width 1361 height 76
click at [23, 69] on icon at bounding box center [21, 71] width 13 height 13
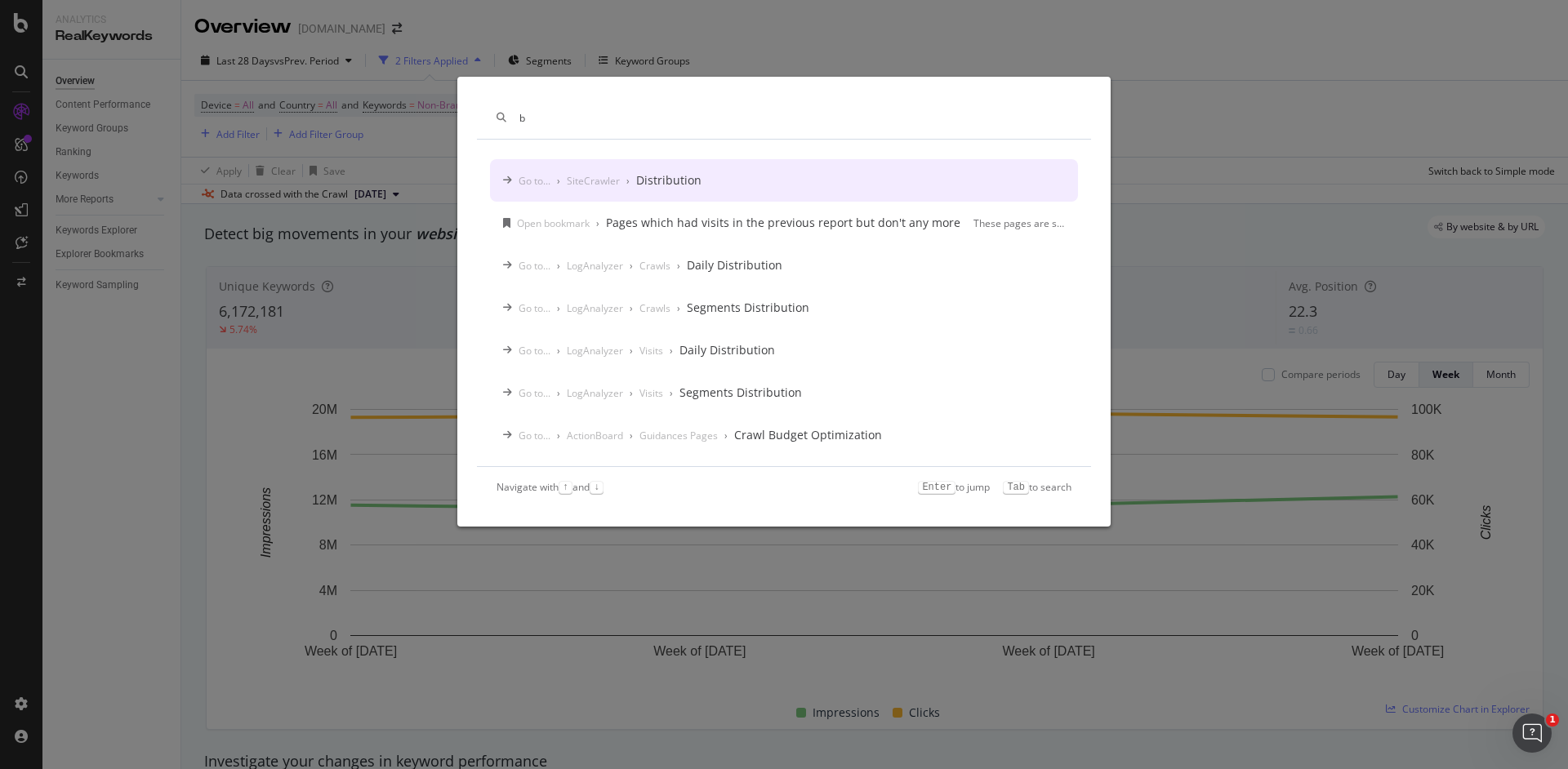
type input "b"
type input "segment"
click at [660, 185] on div "Segments" at bounding box center [664, 180] width 54 height 16
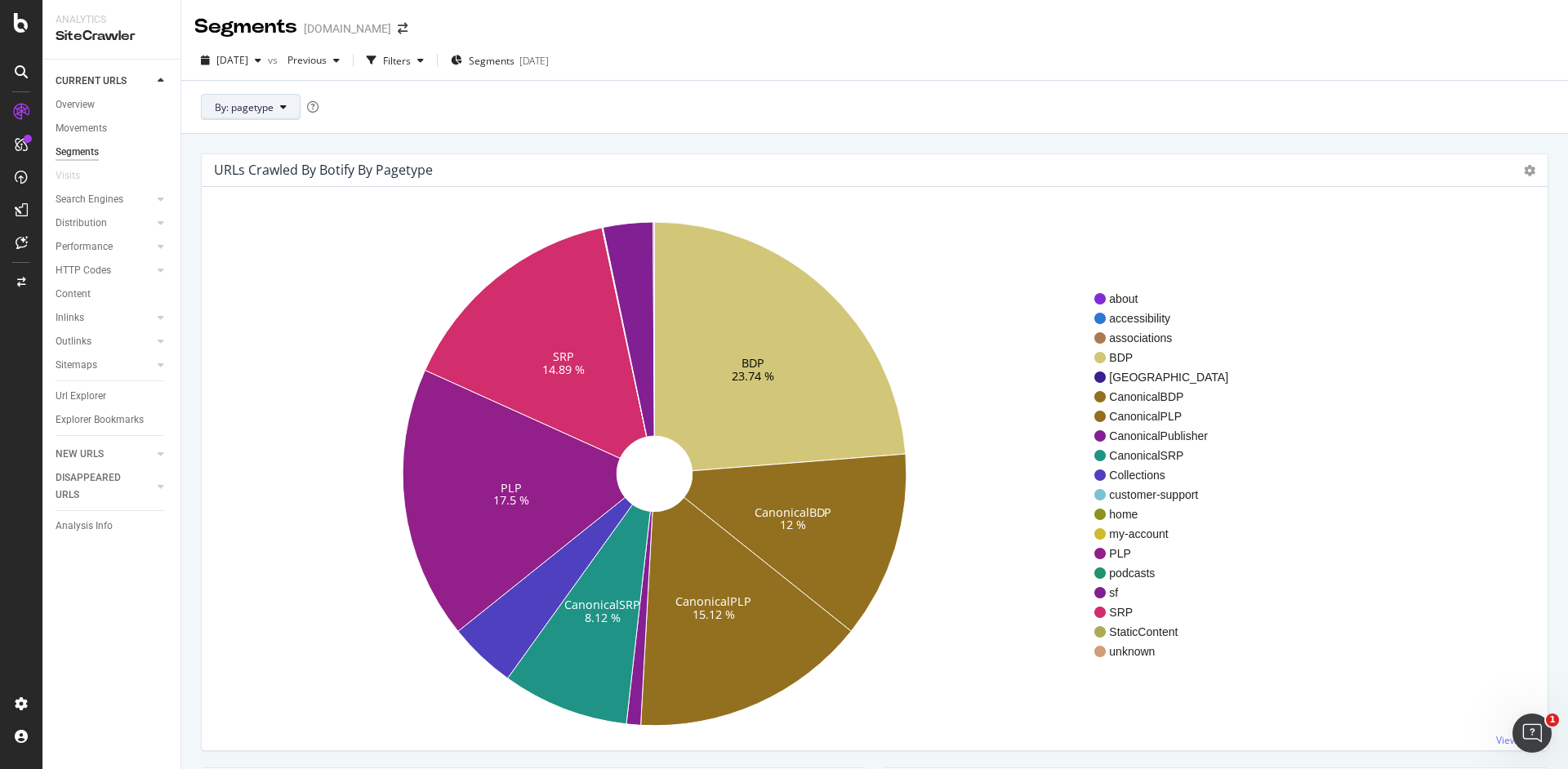
click at [277, 109] on button "By: pagetype" at bounding box center [251, 106] width 99 height 26
click at [549, 102] on div "By: pagetype" at bounding box center [875, 106] width 1387 height 53
click at [157, 453] on div at bounding box center [160, 454] width 16 height 16
click at [88, 138] on div "Overview" at bounding box center [118, 130] width 125 height 21
click at [81, 154] on div "Segments" at bounding box center [78, 151] width 44 height 17
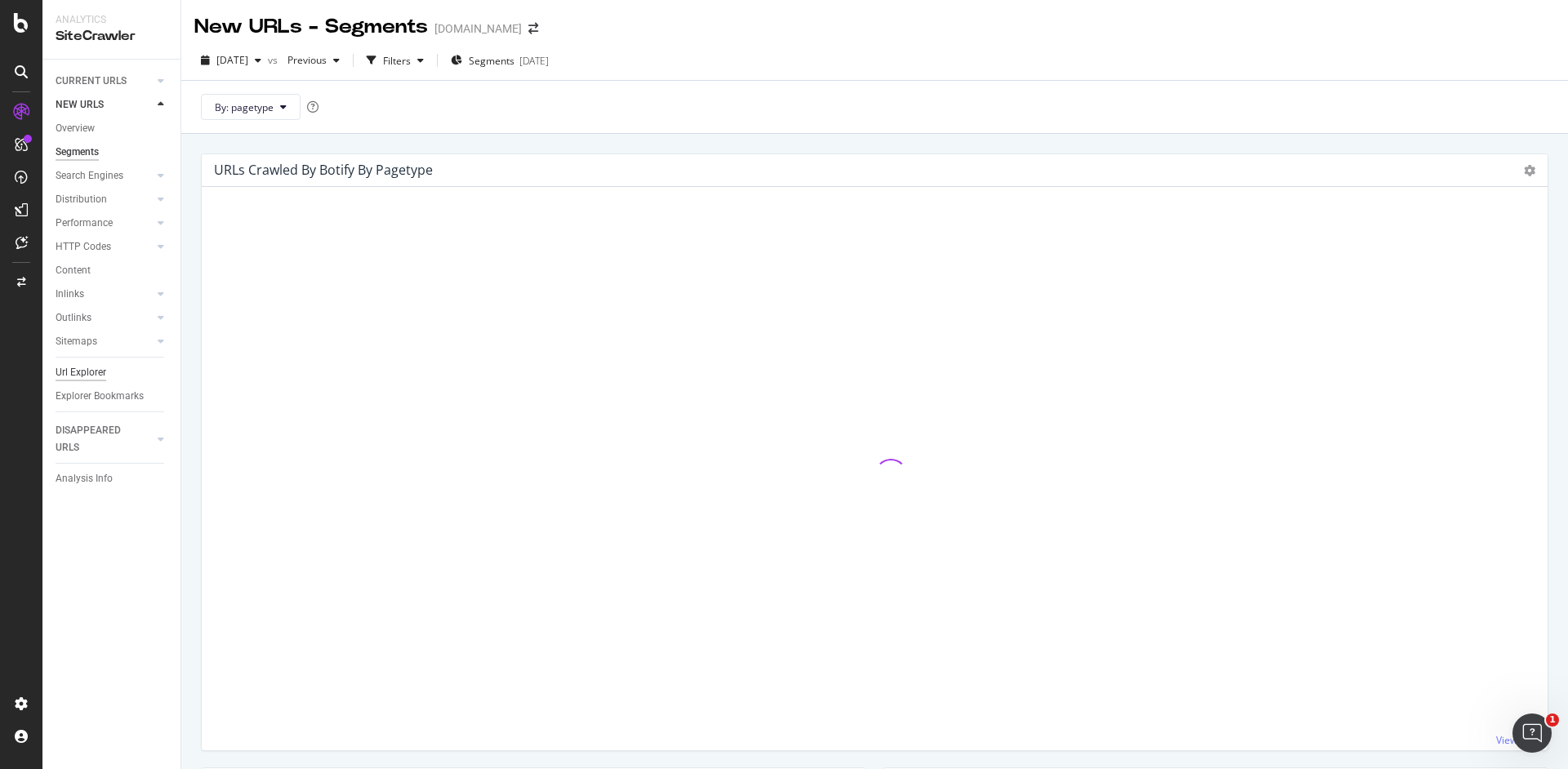
click at [75, 377] on div "Url Explorer" at bounding box center [81, 372] width 50 height 17
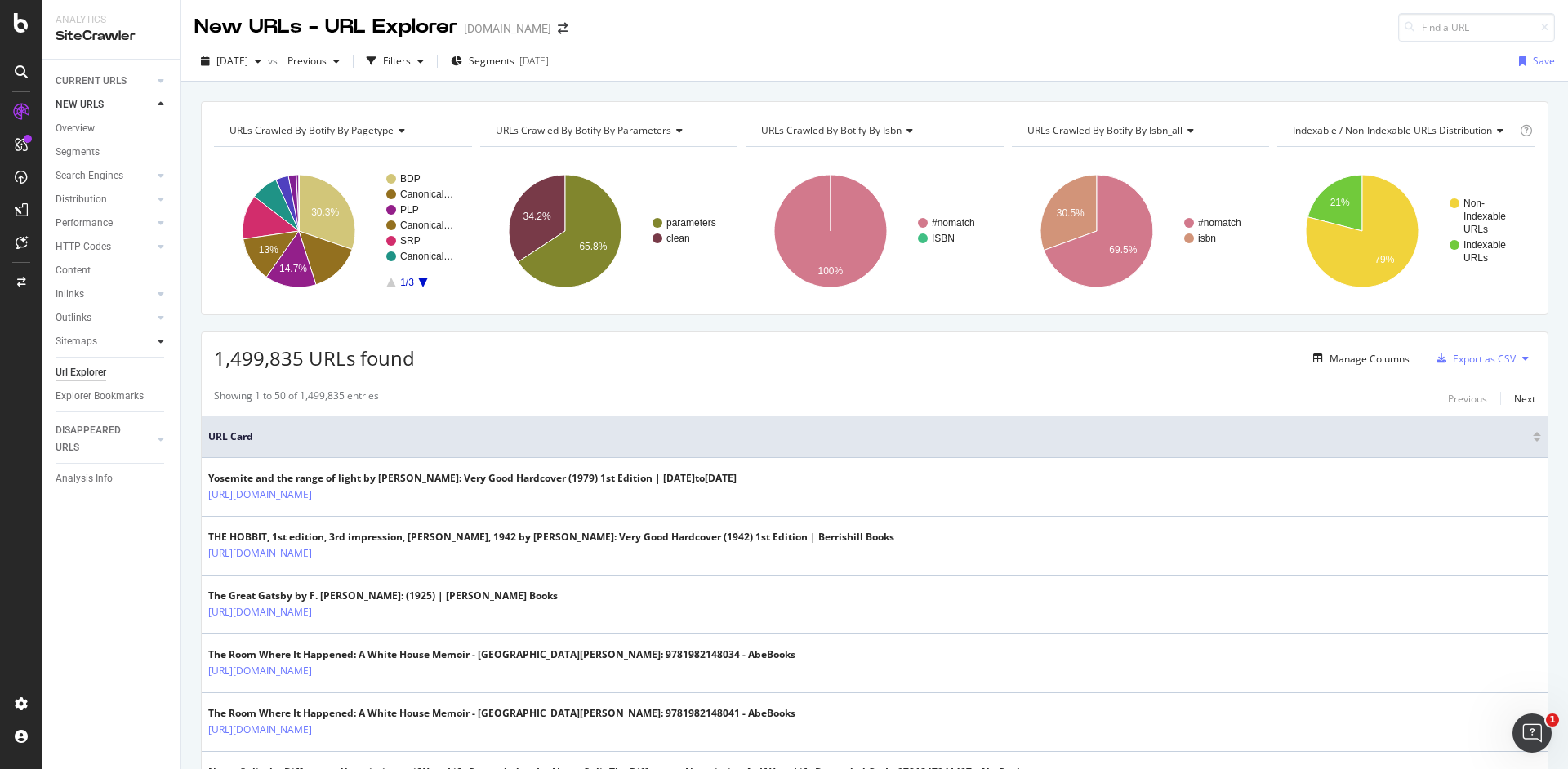
click at [153, 342] on div at bounding box center [160, 342] width 16 height 16
click at [160, 344] on icon at bounding box center [160, 341] width 6 height 10
click at [86, 156] on div "Segments" at bounding box center [78, 151] width 44 height 17
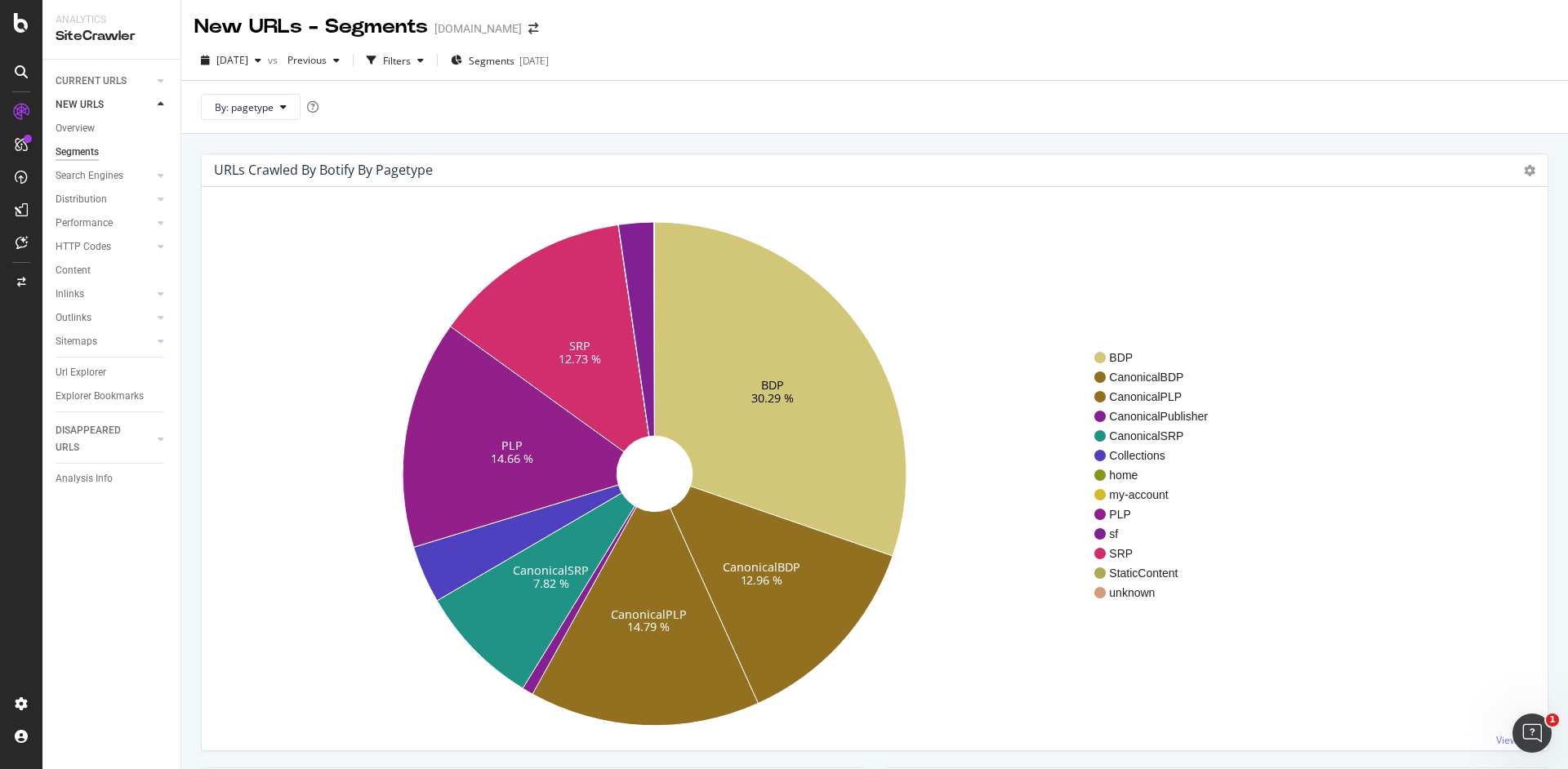
click at [169, 179] on div "Search Engines" at bounding box center [118, 176] width 125 height 23
click at [165, 205] on div at bounding box center [160, 199] width 16 height 16
click at [163, 204] on icon at bounding box center [160, 199] width 6 height 10
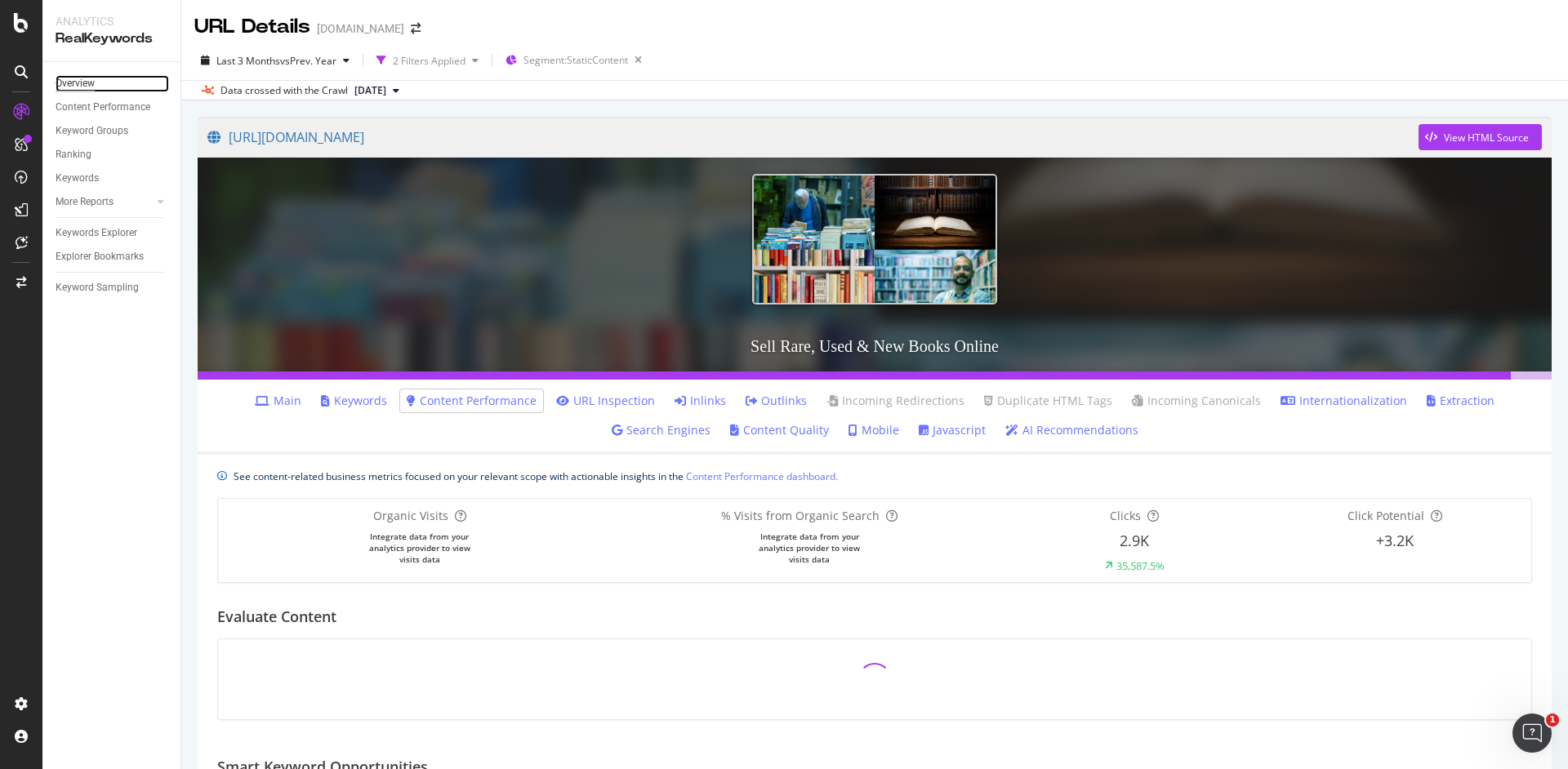
click at [90, 82] on div "Overview" at bounding box center [75, 83] width 39 height 17
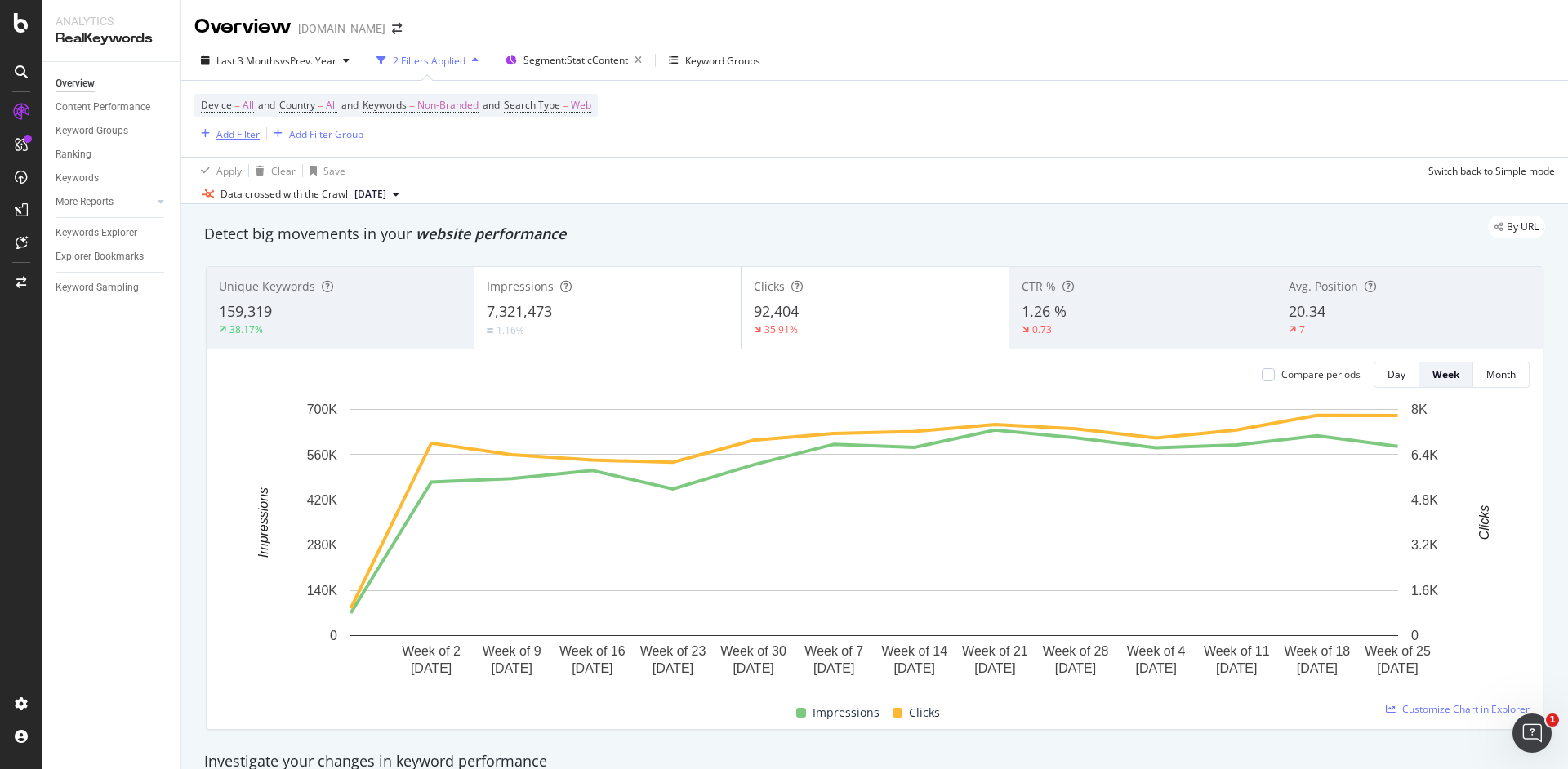
click at [238, 134] on div "Add Filter" at bounding box center [238, 133] width 43 height 14
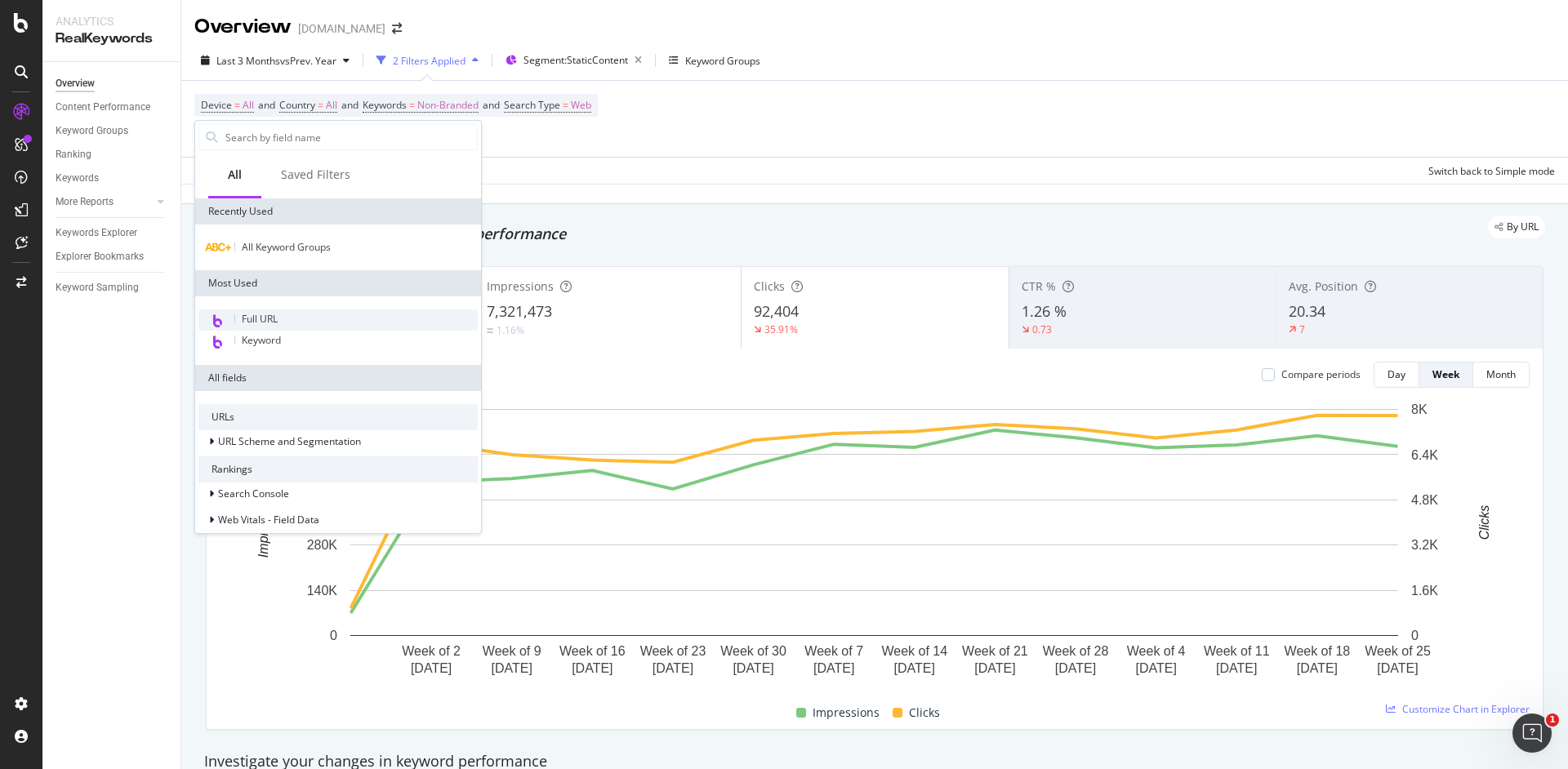
click at [290, 316] on div "Full URL" at bounding box center [338, 320] width 280 height 22
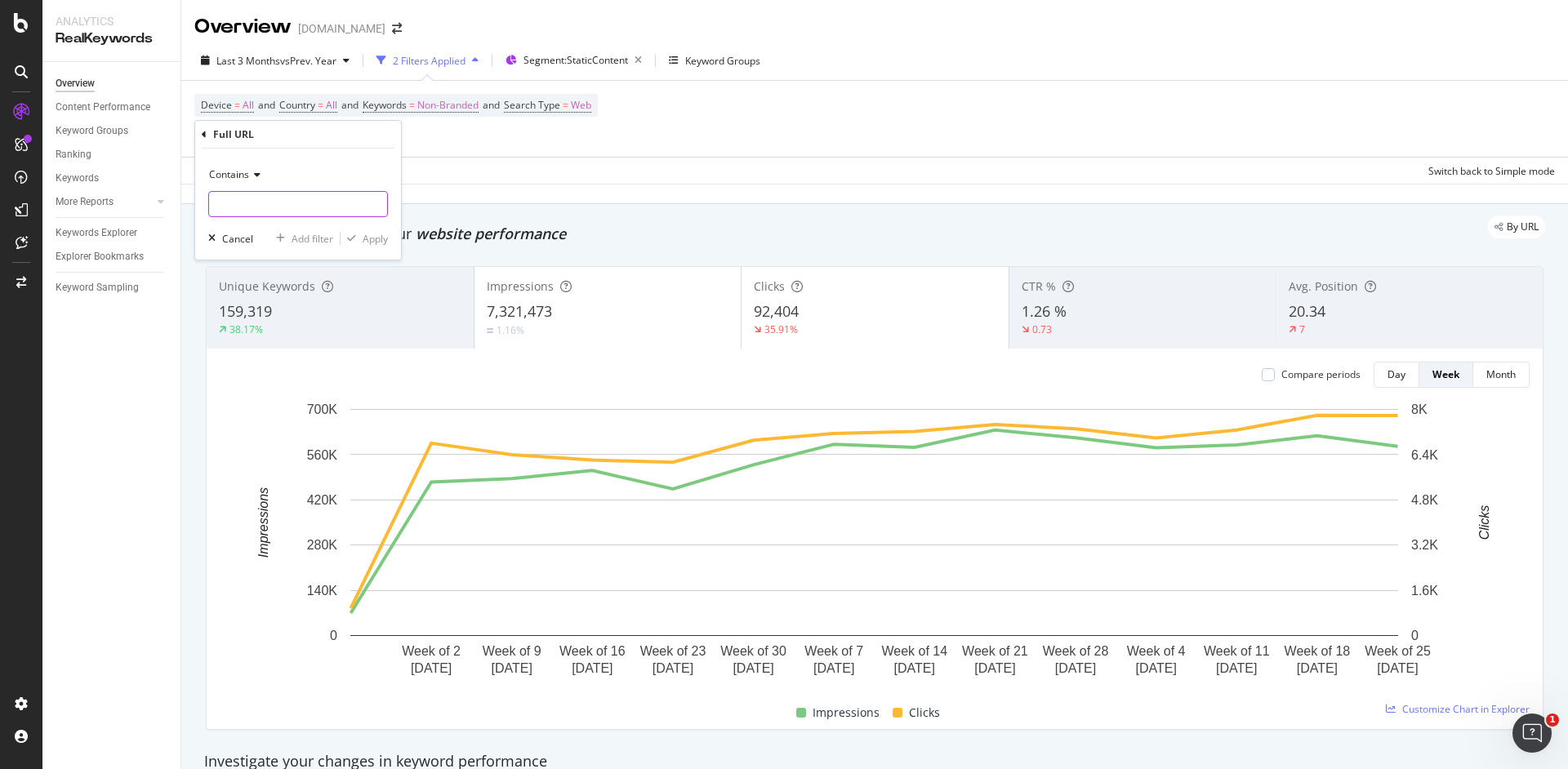
click at [251, 195] on input "text" at bounding box center [298, 204] width 178 height 26
paste input "[URL][DOMAIN_NAME]"
type input "[URL][DOMAIN_NAME]"
click at [377, 241] on div "Apply" at bounding box center [375, 238] width 25 height 14
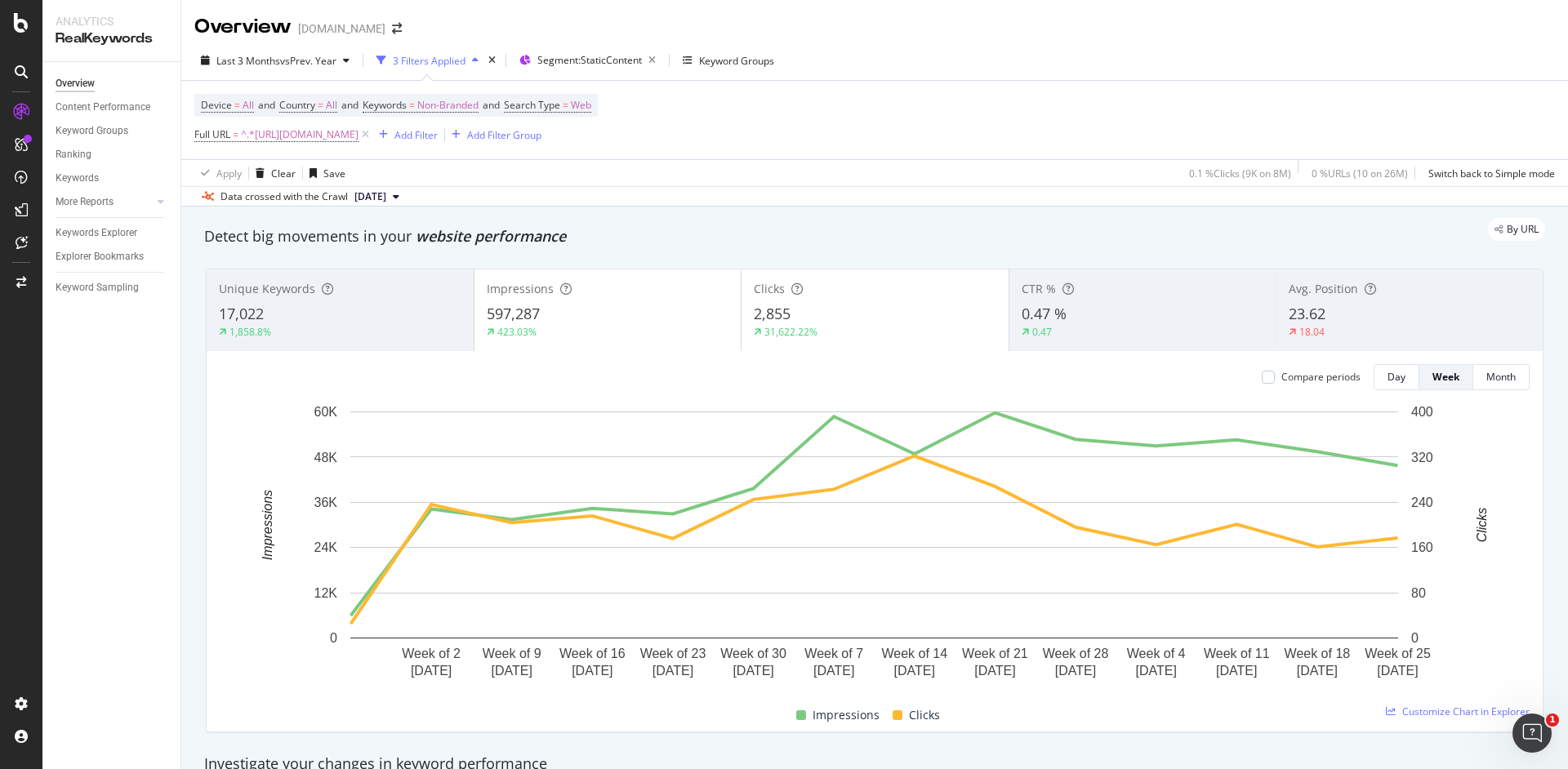
click at [208, 142] on span "Full URL = ^.*https://www.abebooks.com/books/sell/.*$" at bounding box center [283, 134] width 178 height 23
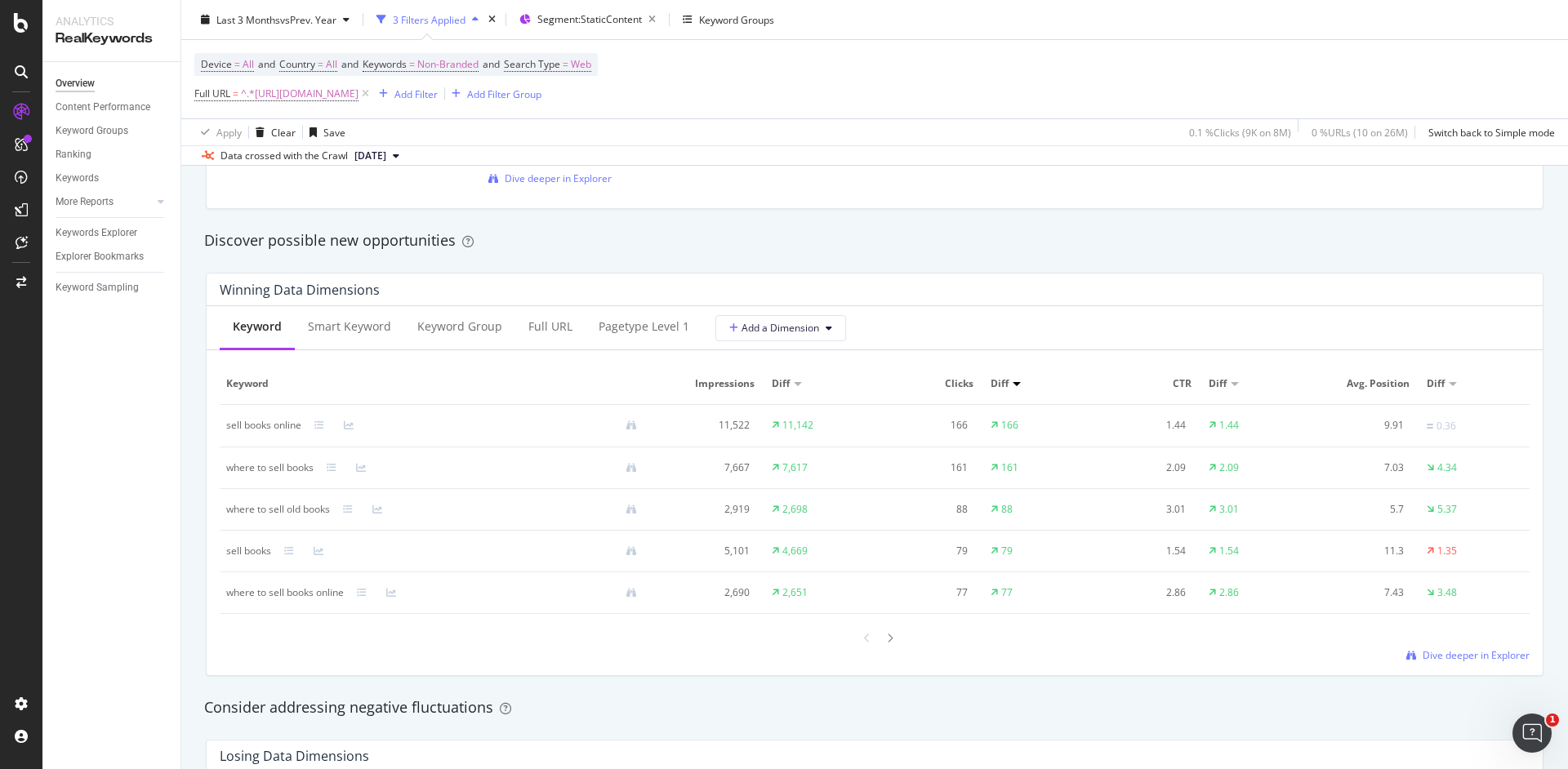
scroll to position [900, 0]
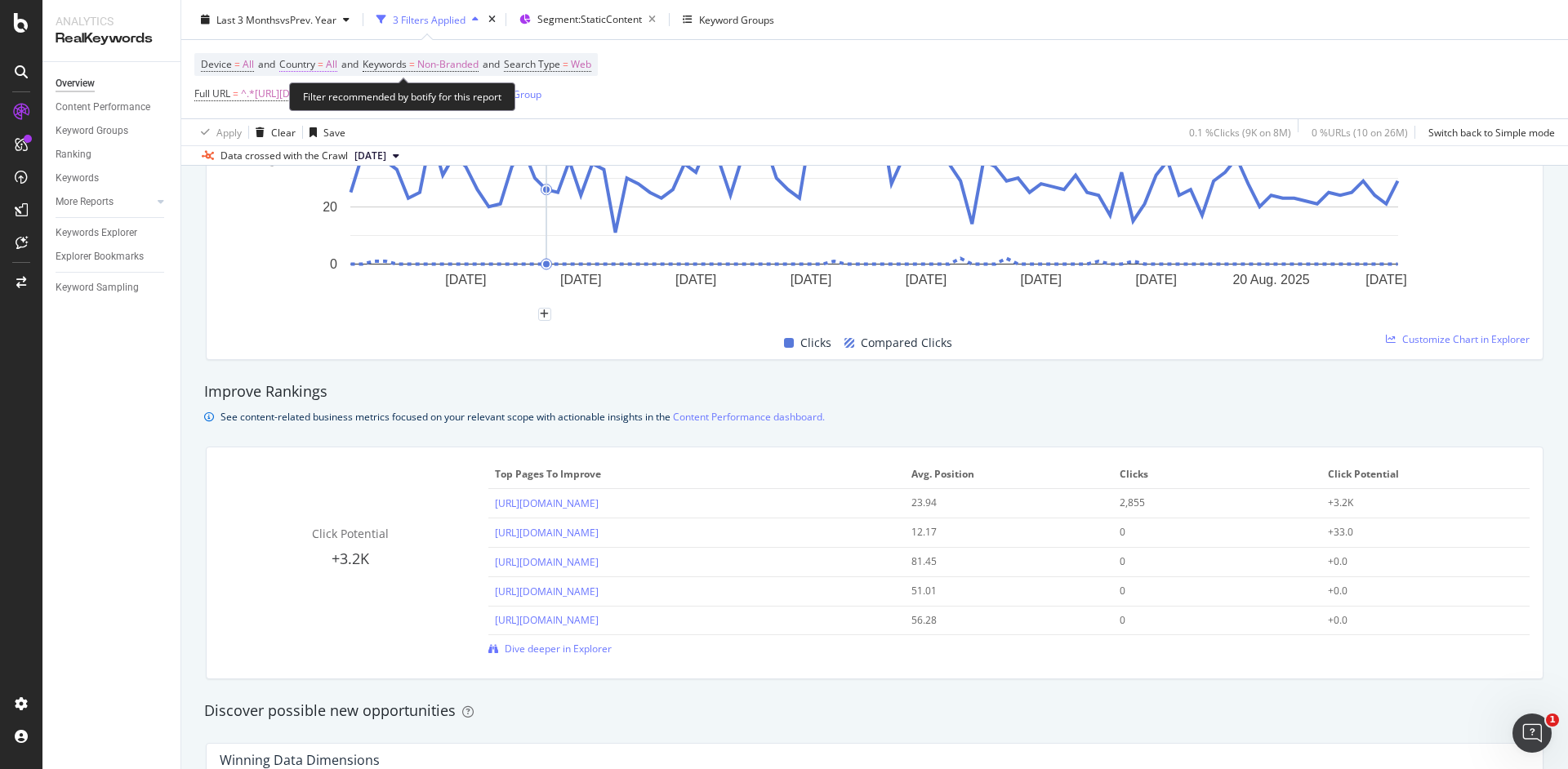
click at [335, 65] on span "All" at bounding box center [331, 64] width 12 height 23
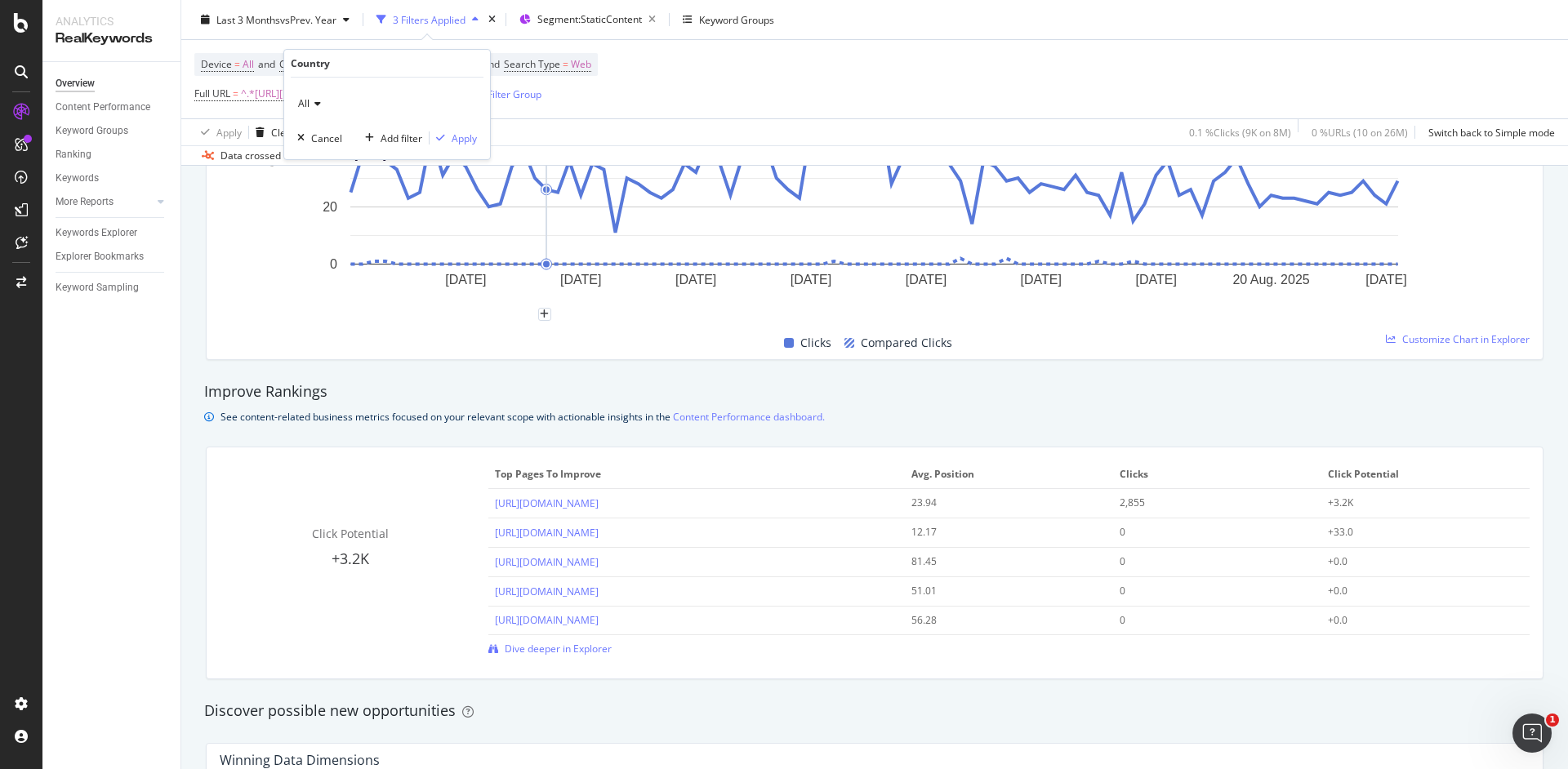
click at [318, 103] on icon at bounding box center [315, 104] width 12 height 10
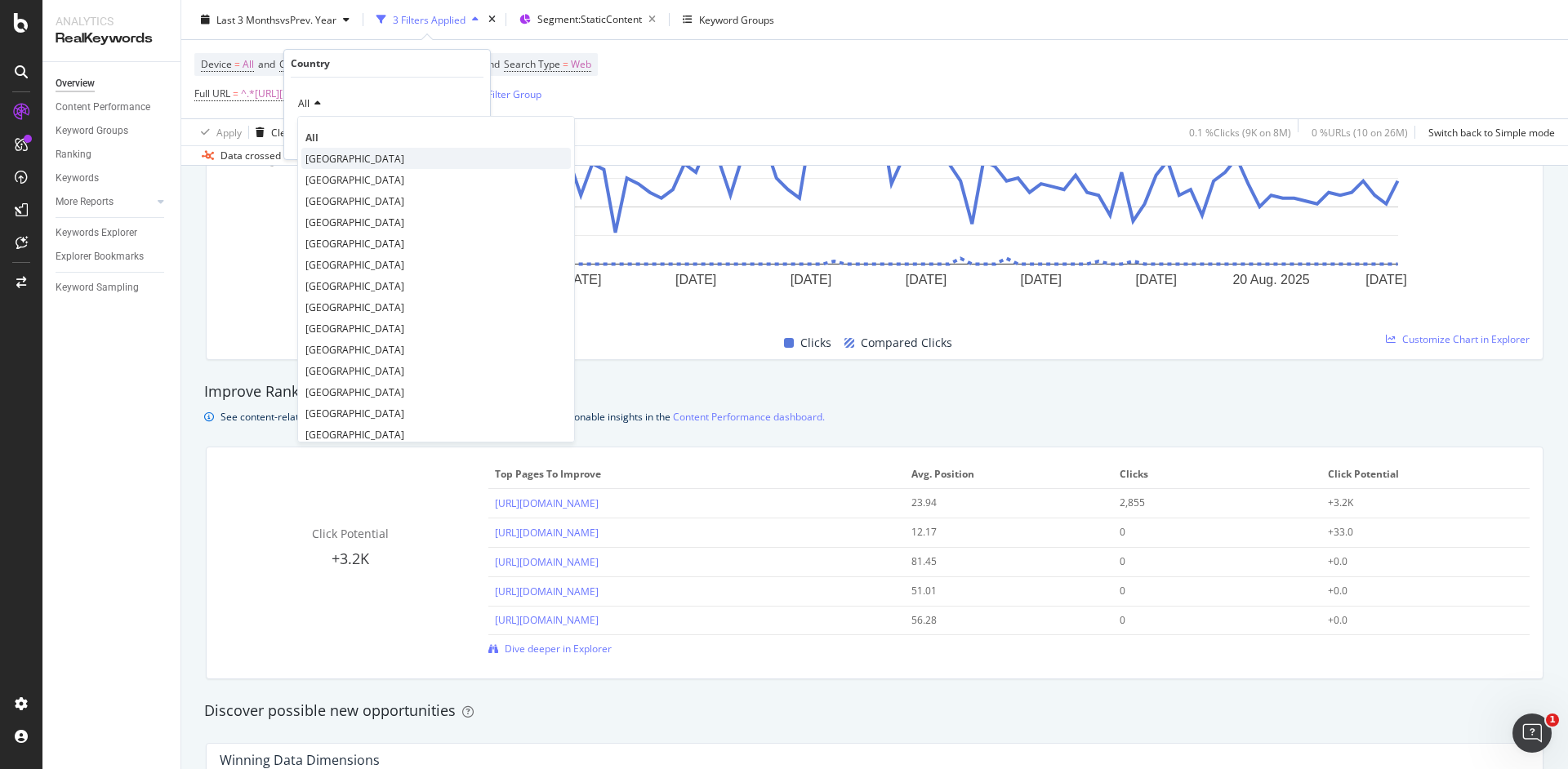
click at [374, 155] on span "[GEOGRAPHIC_DATA]" at bounding box center [355, 158] width 99 height 14
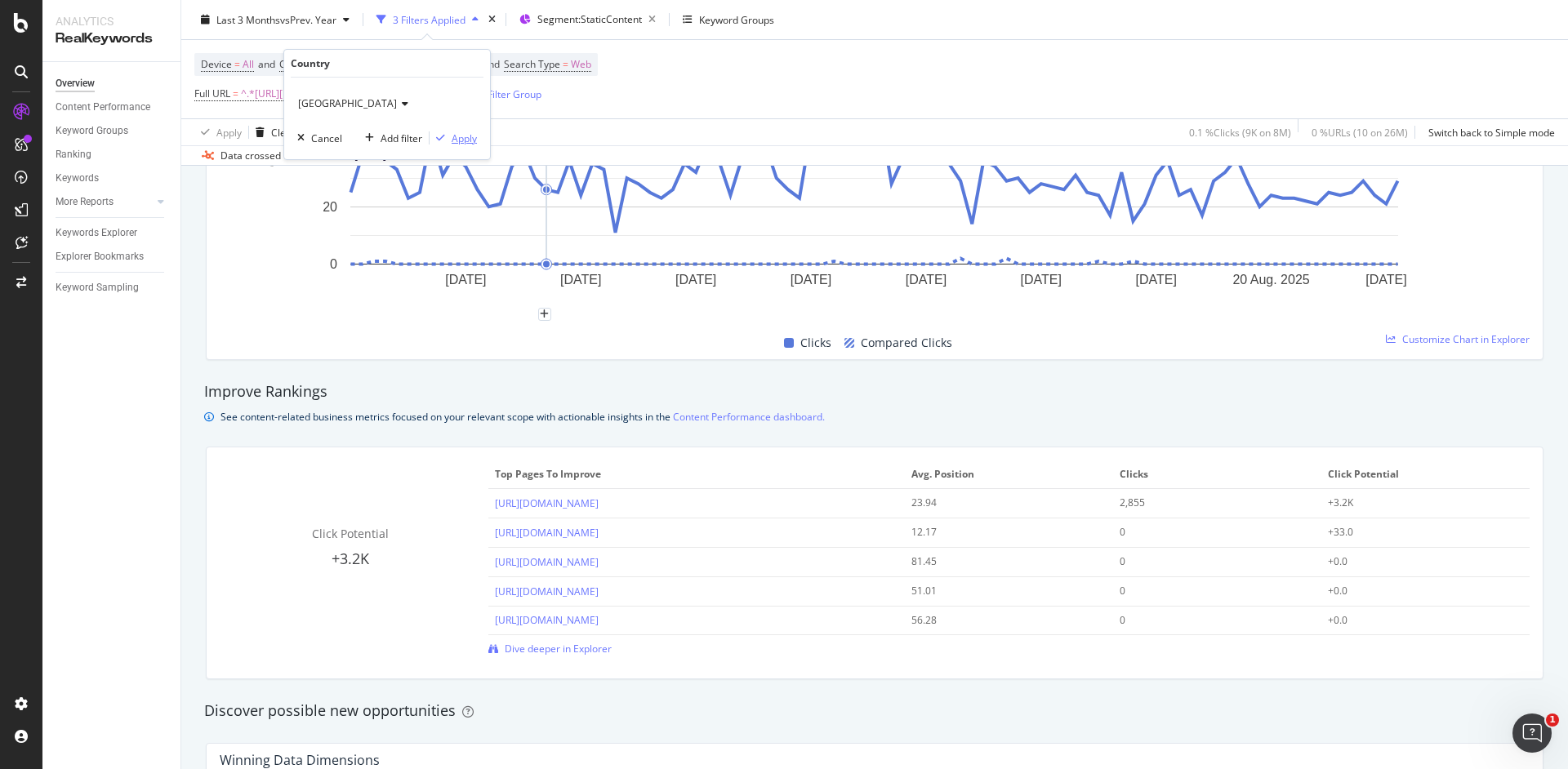
click at [462, 139] on div "Apply" at bounding box center [464, 138] width 25 height 14
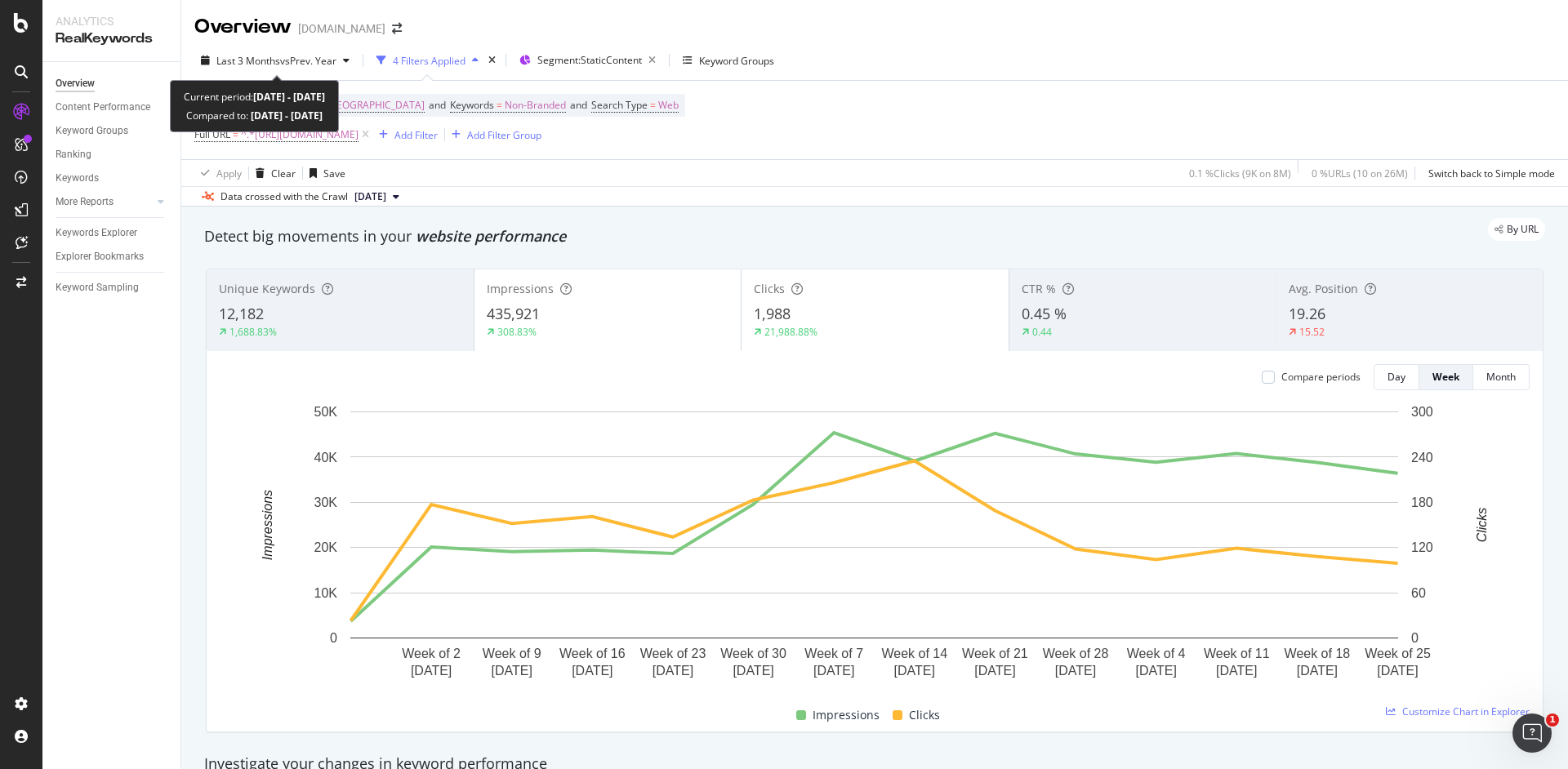
click at [281, 63] on span "vs Prev. Year" at bounding box center [308, 60] width 56 height 14
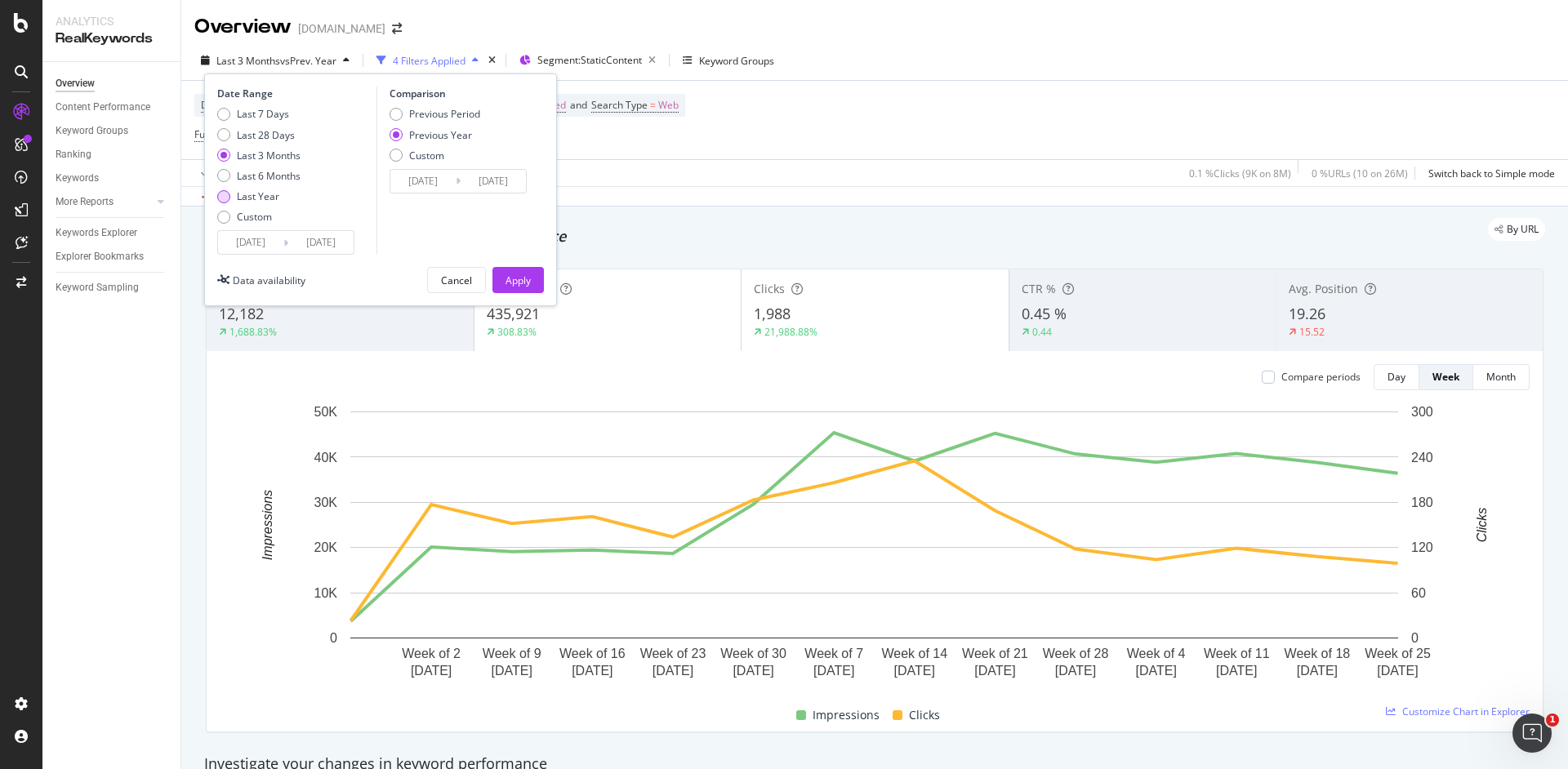
click at [252, 198] on div "Last Year" at bounding box center [258, 196] width 42 height 14
type input "2023/09/03"
type input "2024/09/01"
click at [532, 290] on button "Apply" at bounding box center [518, 279] width 51 height 26
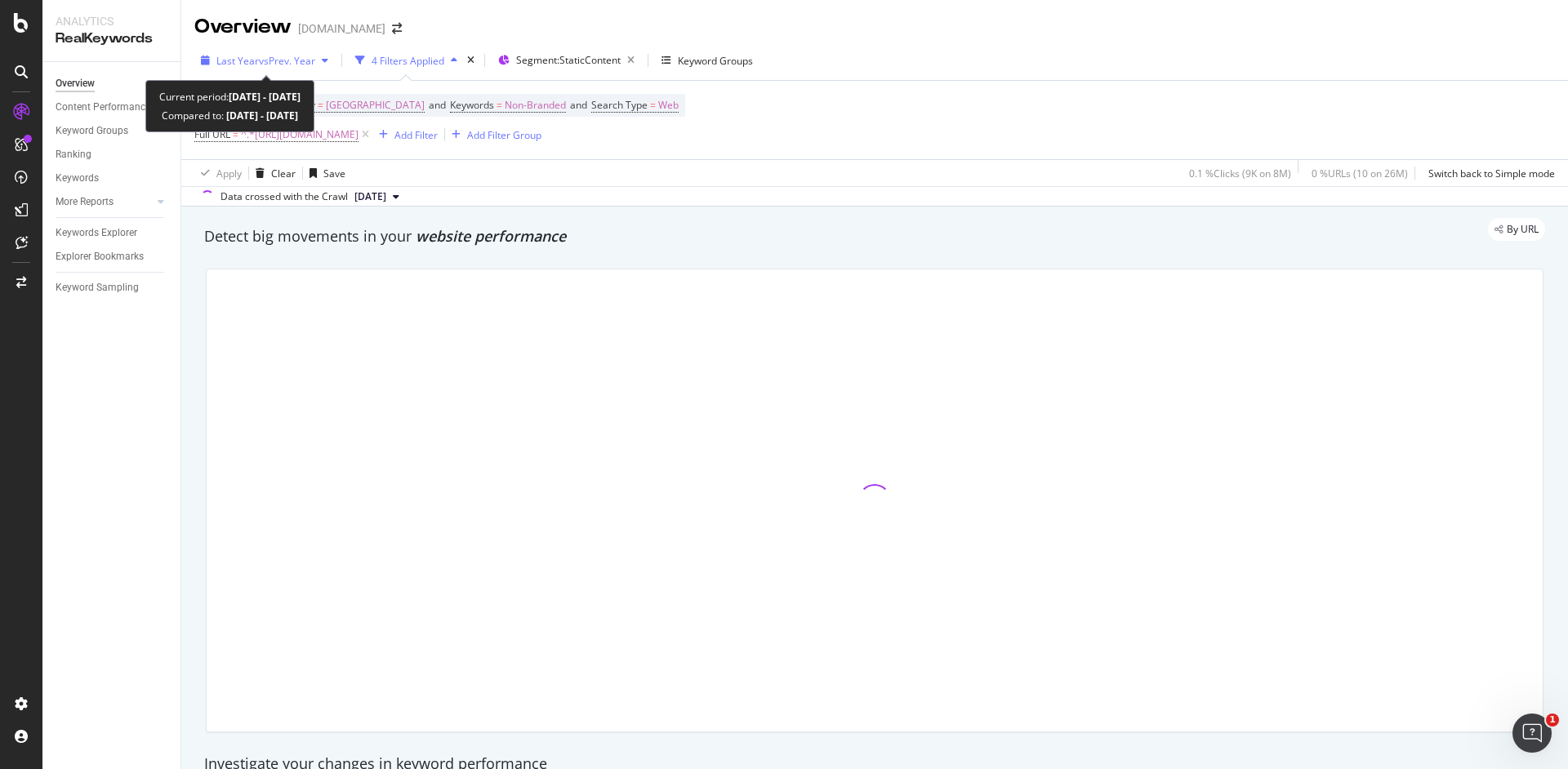
click at [272, 62] on span "vs Prev. Year" at bounding box center [287, 60] width 56 height 14
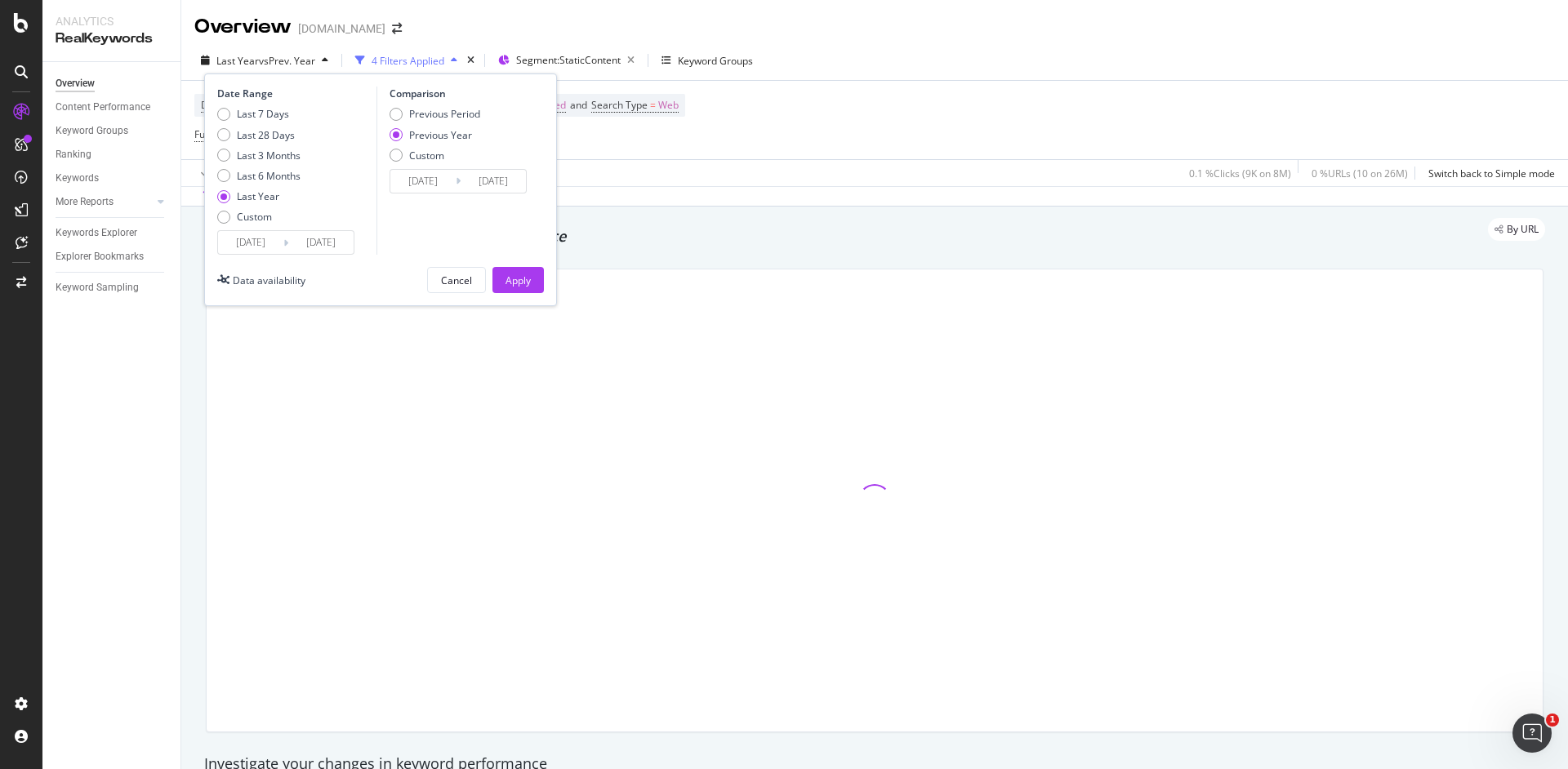
drag, startPoint x: 245, startPoint y: 154, endPoint x: 339, endPoint y: 146, distance: 94.3
click at [245, 154] on div "Last 3 Months" at bounding box center [269, 155] width 64 height 14
type input "2024/06/02"
type input "2025/06/01"
click at [458, 118] on div "Previous Period" at bounding box center [445, 114] width 71 height 14
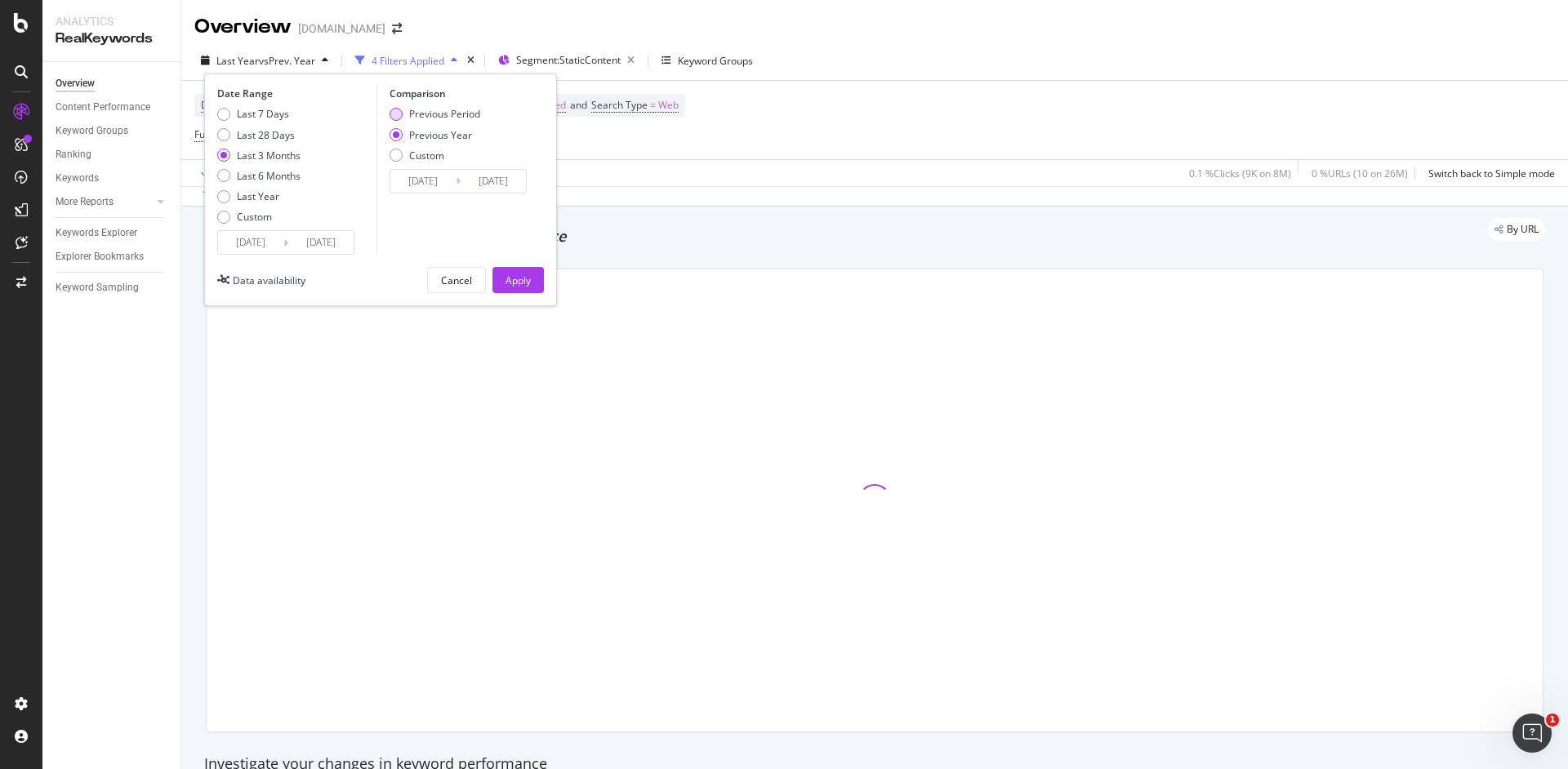
type input "2025/03/01"
type input "2025/05/31"
click at [512, 262] on div "Date Range Last 7 Days Last 28 Days Last 3 Months Last 6 Months Last Year Custo…" at bounding box center [380, 190] width 353 height 233
click at [515, 273] on div "Apply" at bounding box center [518, 279] width 25 height 14
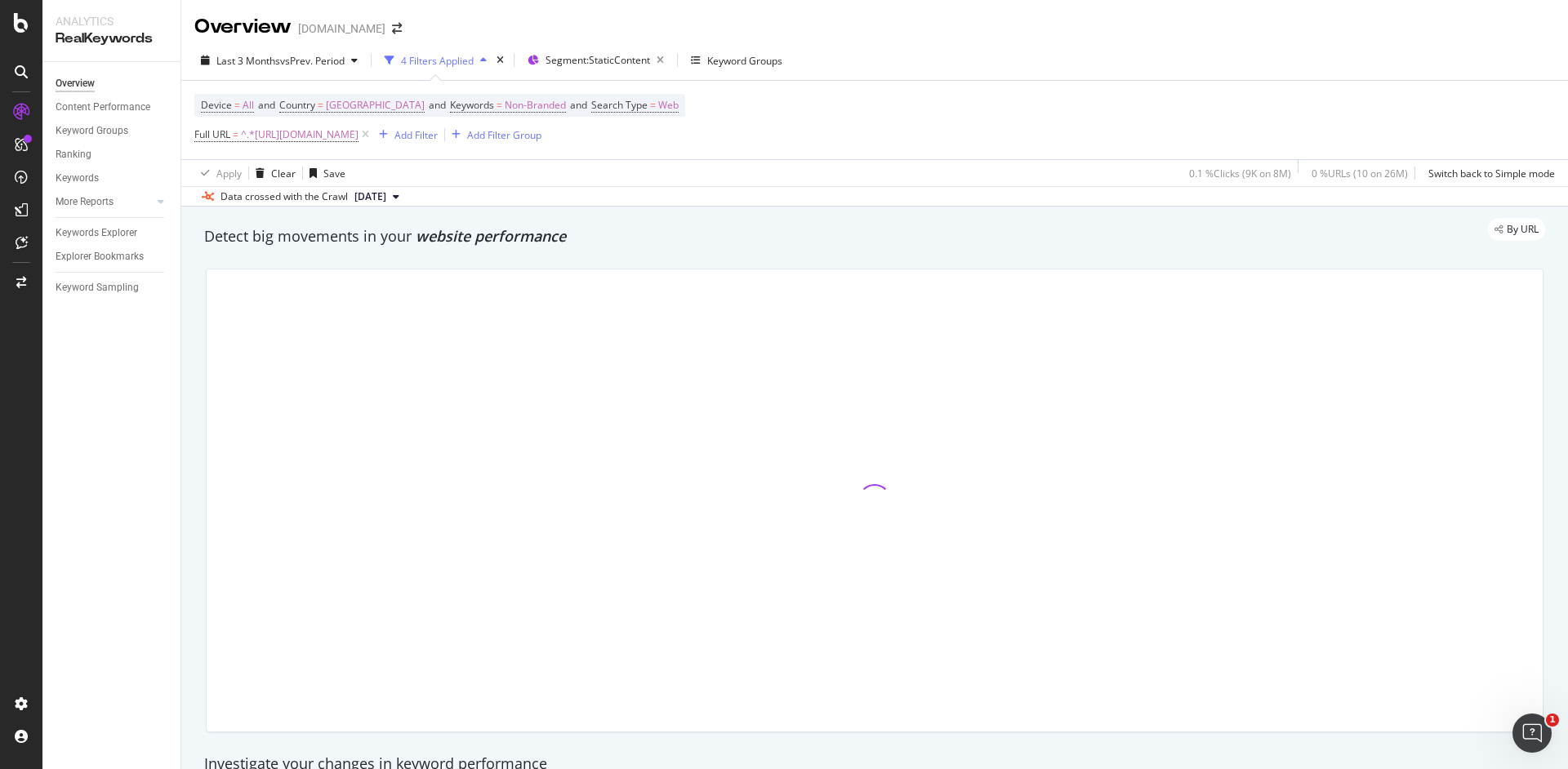
click at [831, 250] on div "Detect big movements in your website performance" at bounding box center [874, 237] width 1357 height 38
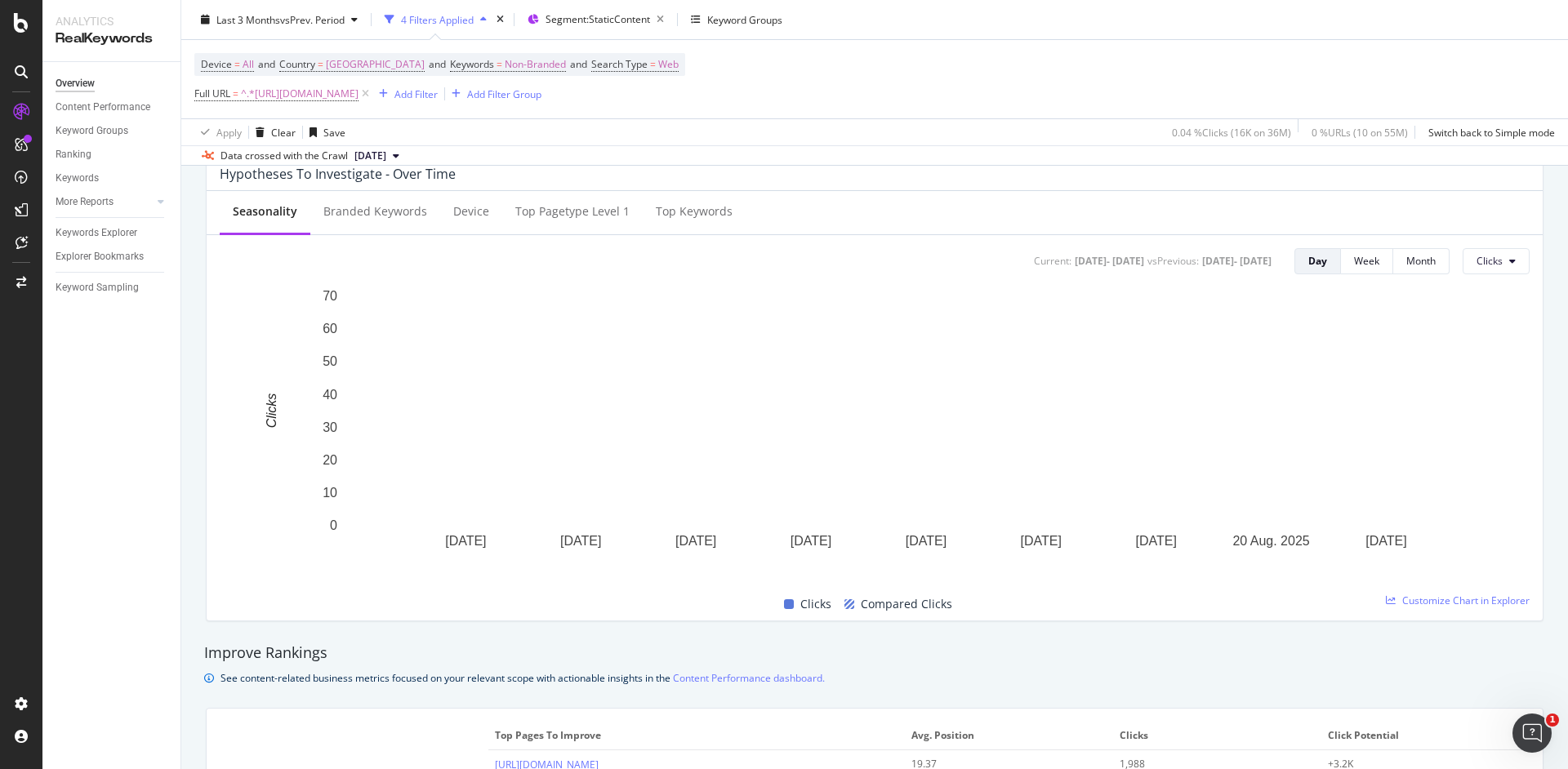
scroll to position [638, 0]
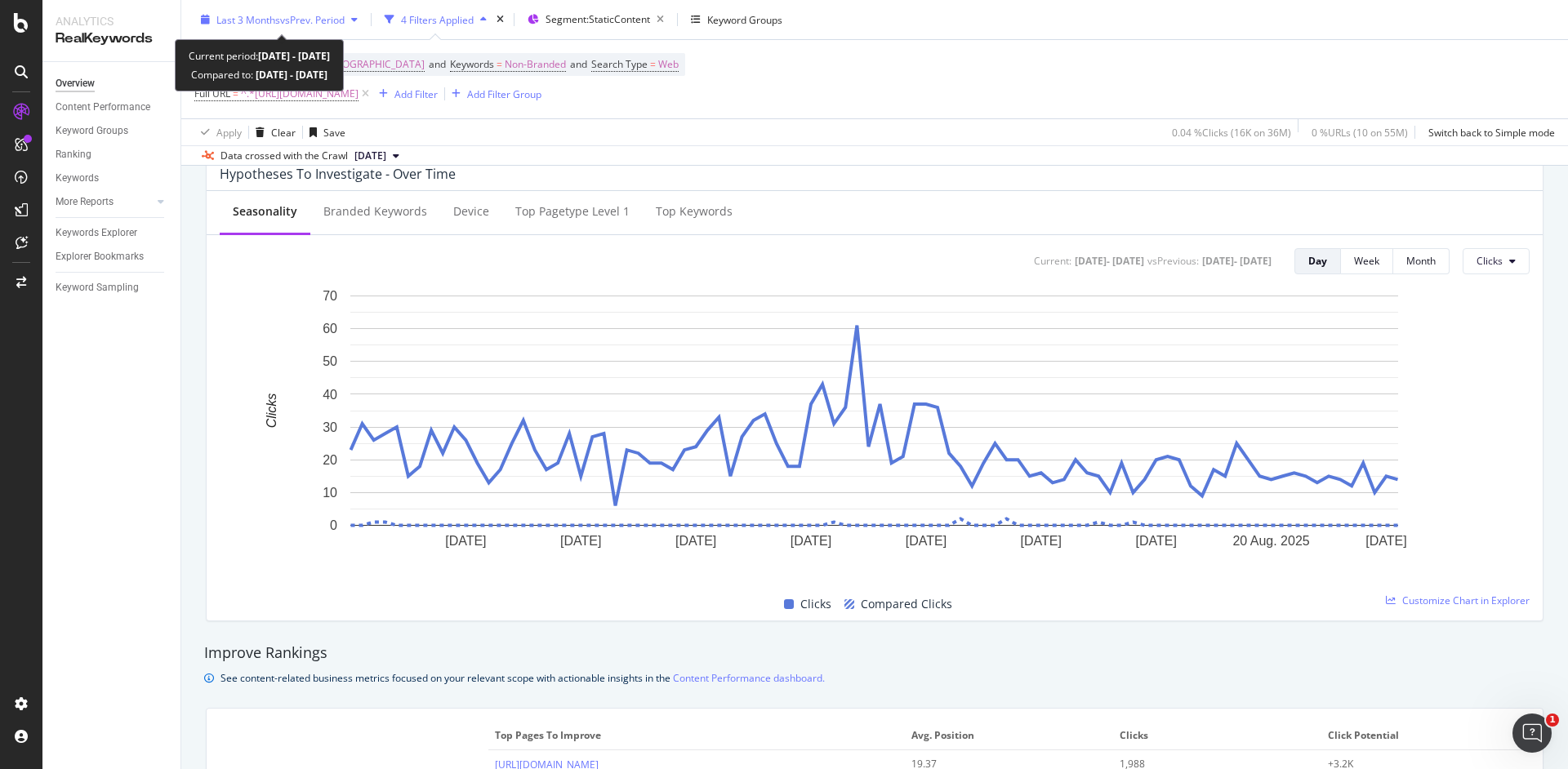
click at [265, 29] on div "Last 3 Months vs Prev. Period" at bounding box center [280, 19] width 170 height 24
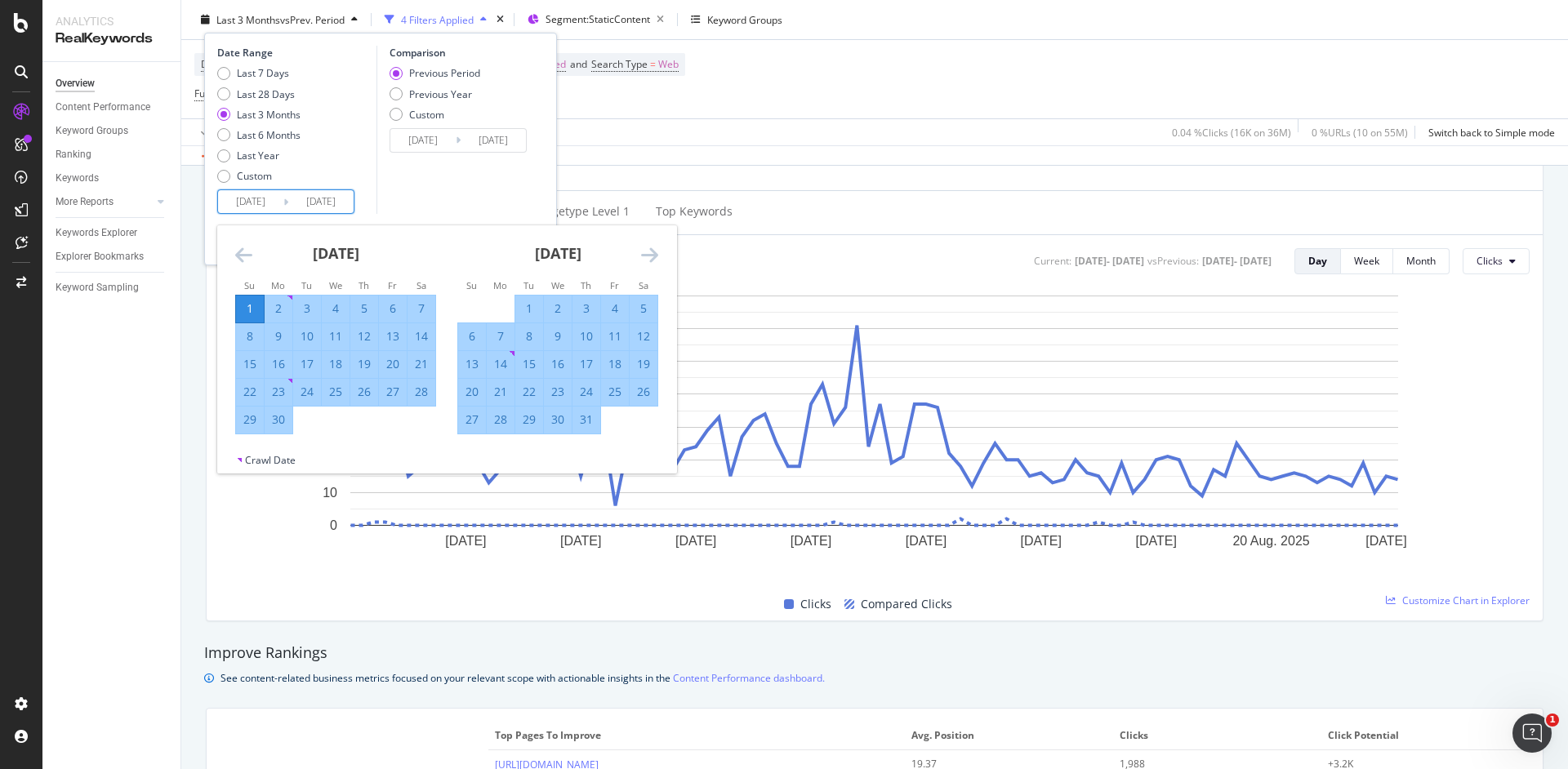
click at [250, 204] on input "2025/06/01" at bounding box center [251, 201] width 65 height 23
click at [528, 393] on div "22" at bounding box center [528, 392] width 28 height 16
type input "2025/06/11"
type input "2025/07/21"
type input "2025/07/22"
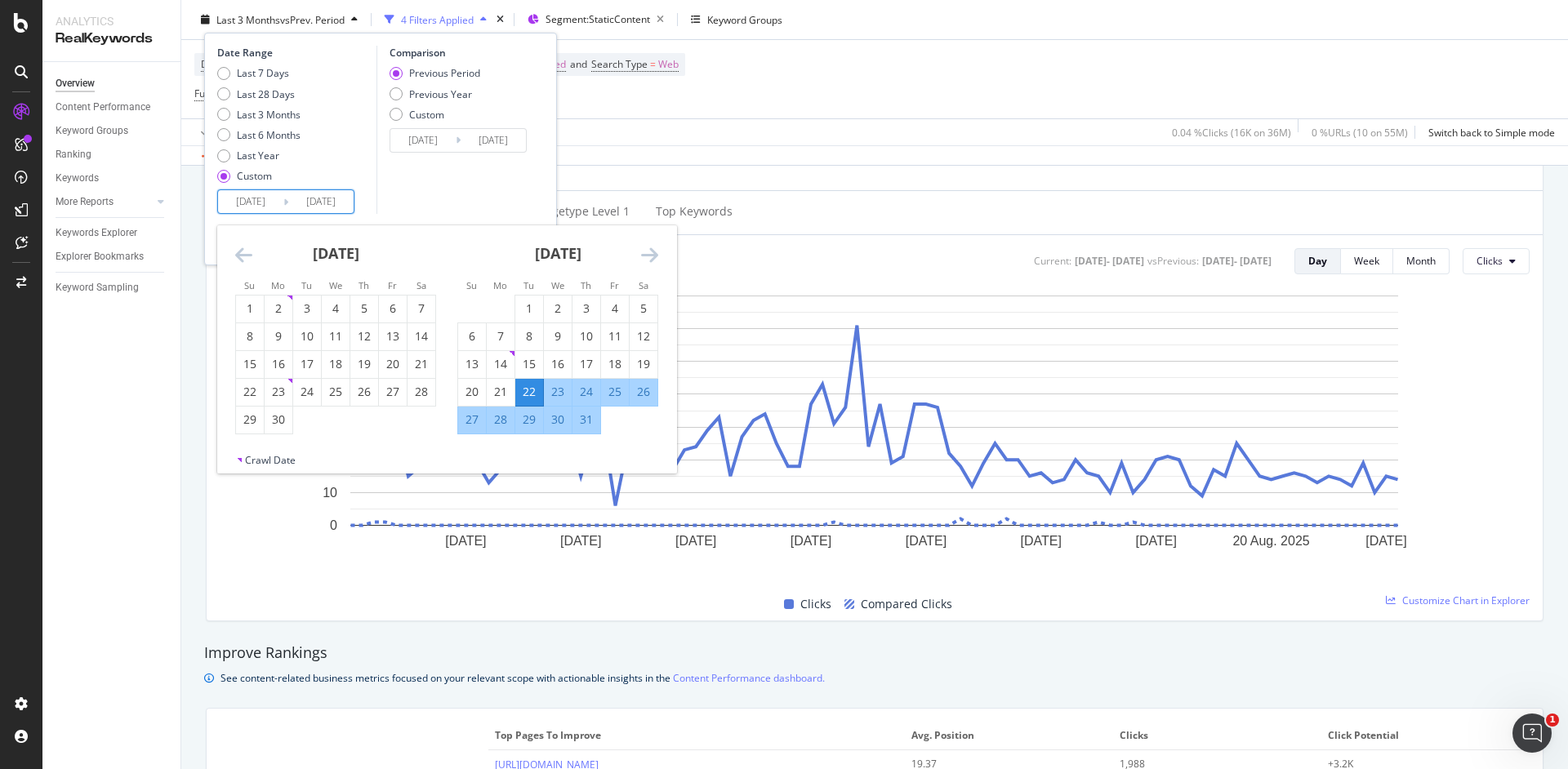
click at [468, 187] on div "Comparison Previous Period Previous Year Custom 2025/06/11 Navigate forward to …" at bounding box center [454, 130] width 155 height 169
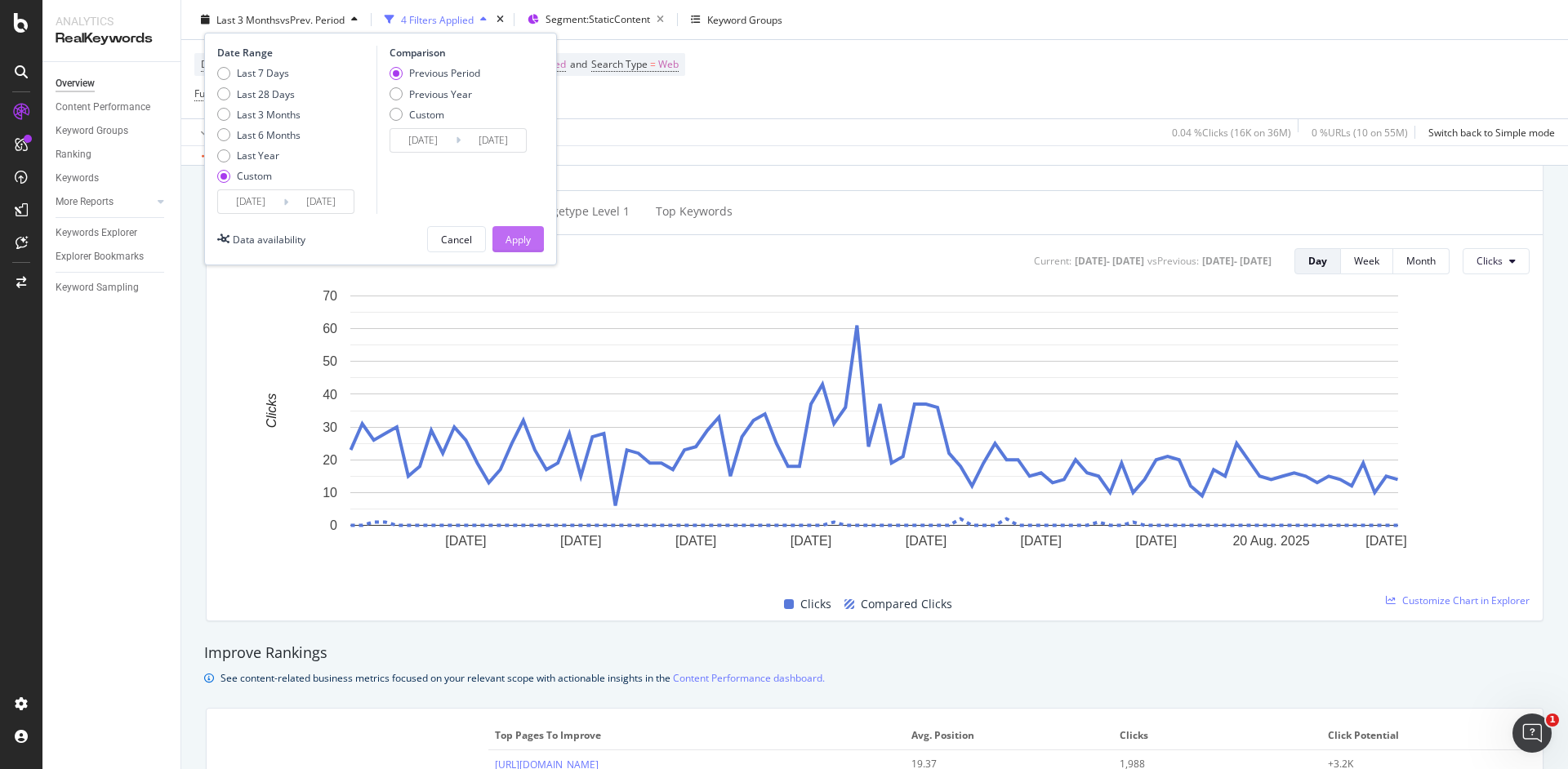
click at [519, 240] on div "Apply" at bounding box center [518, 238] width 25 height 14
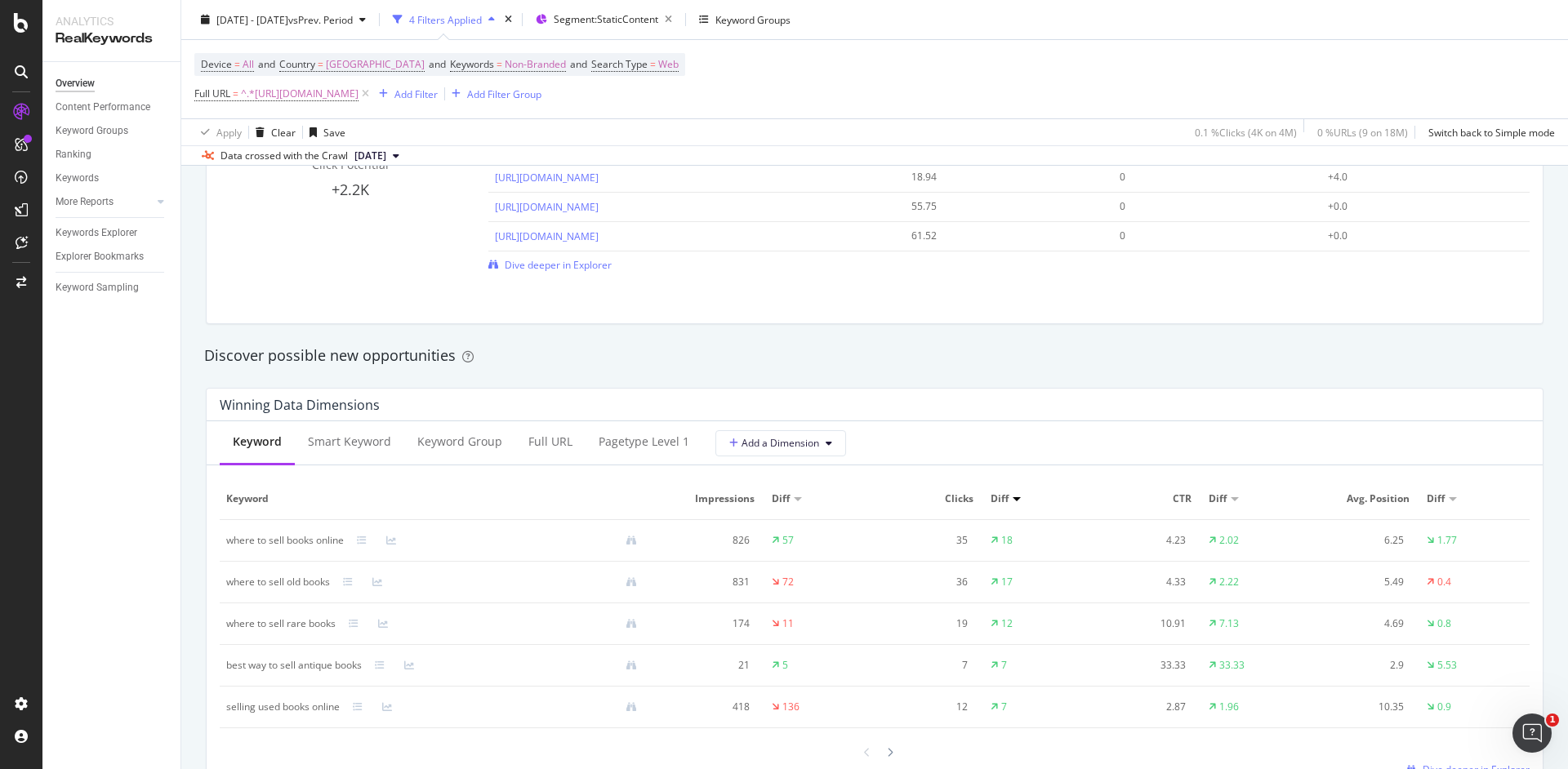
scroll to position [1374, 0]
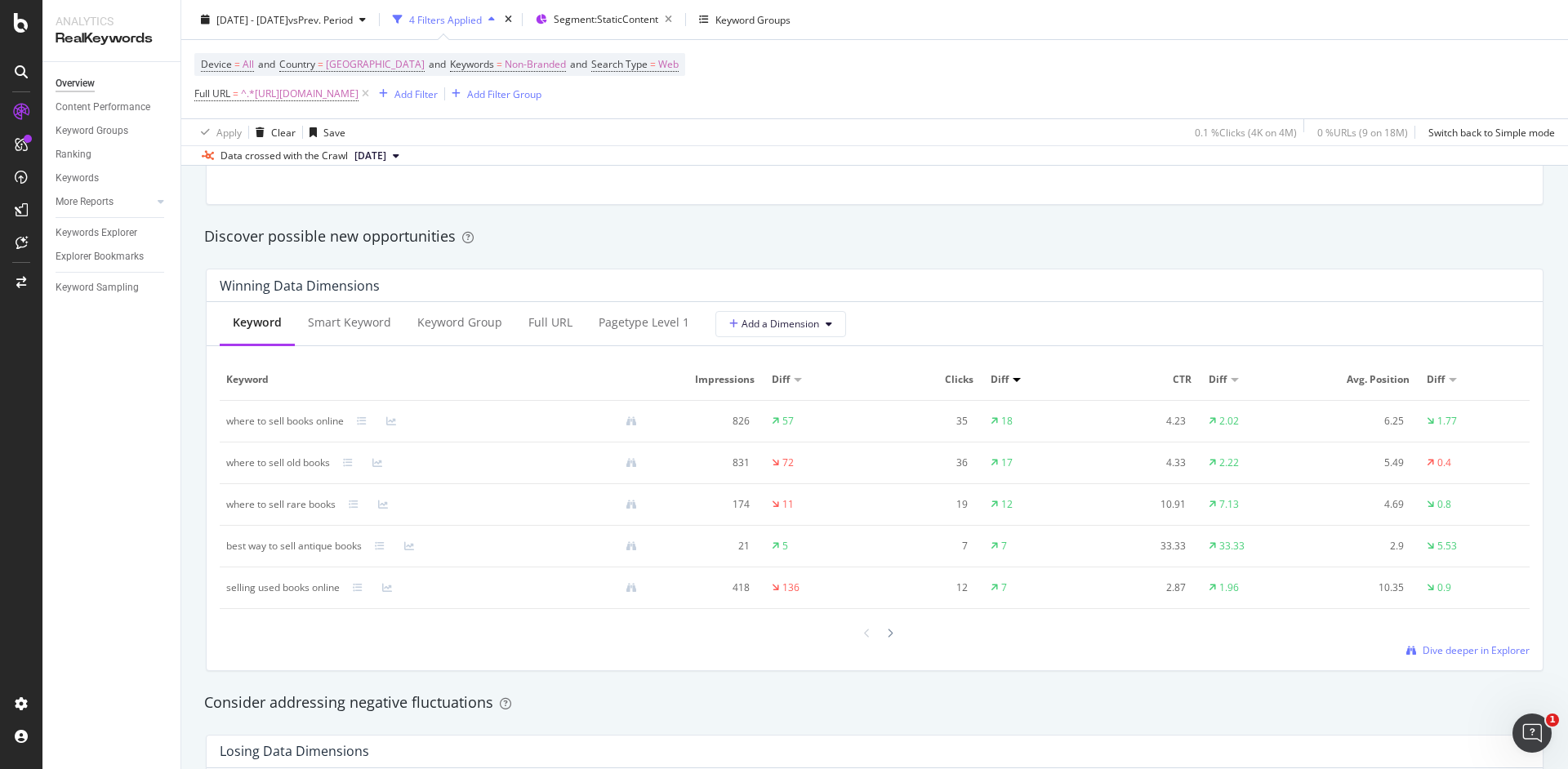
click at [405, 643] on div at bounding box center [875, 633] width 1310 height 22
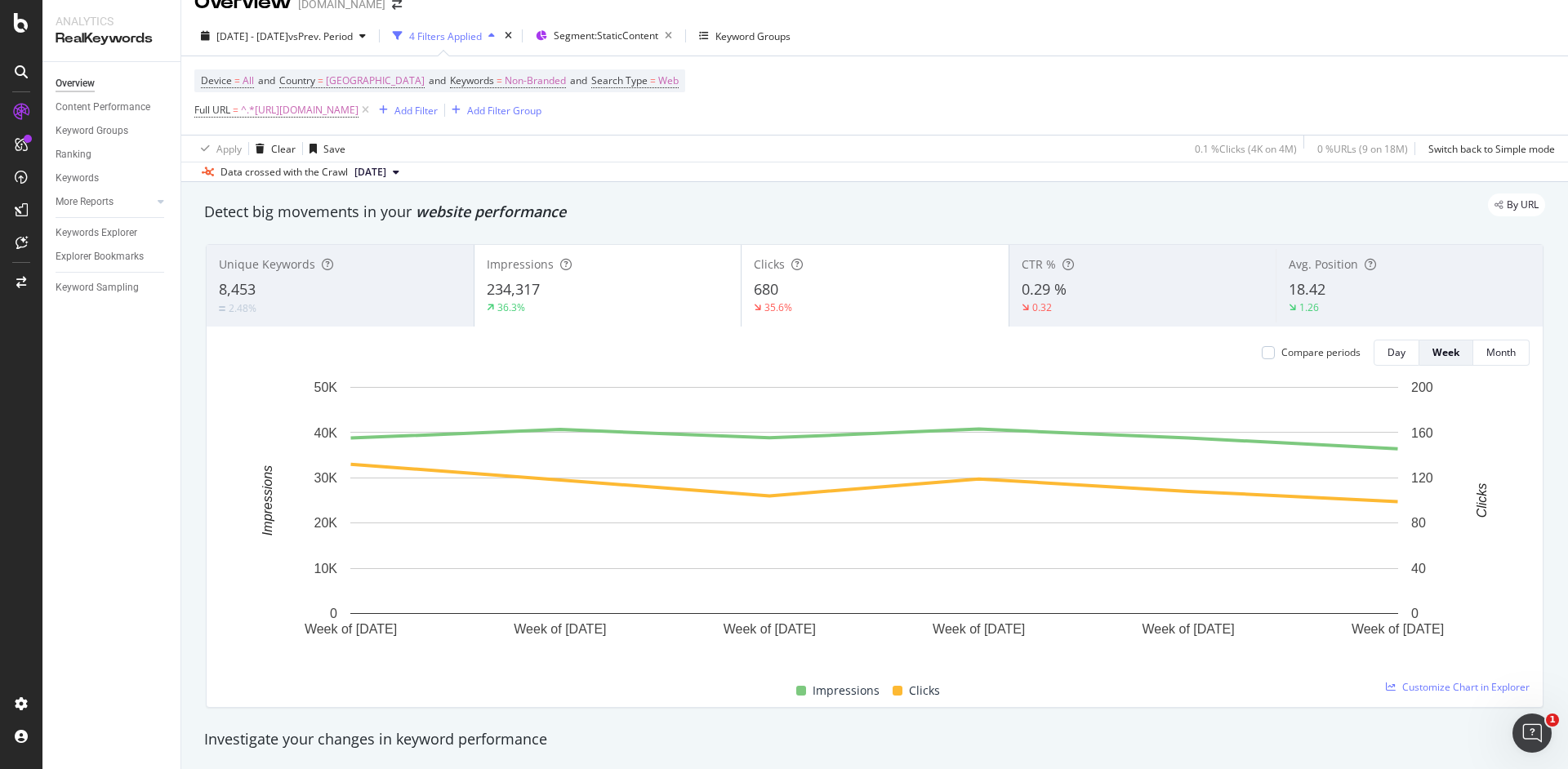
scroll to position [28, 0]
click at [206, 680] on div "Unique Keywords 8,453 2.48% Impressions 234,317 36.3% Clicks 680 35.6% CTR % 0.…" at bounding box center [875, 472] width 1338 height 463
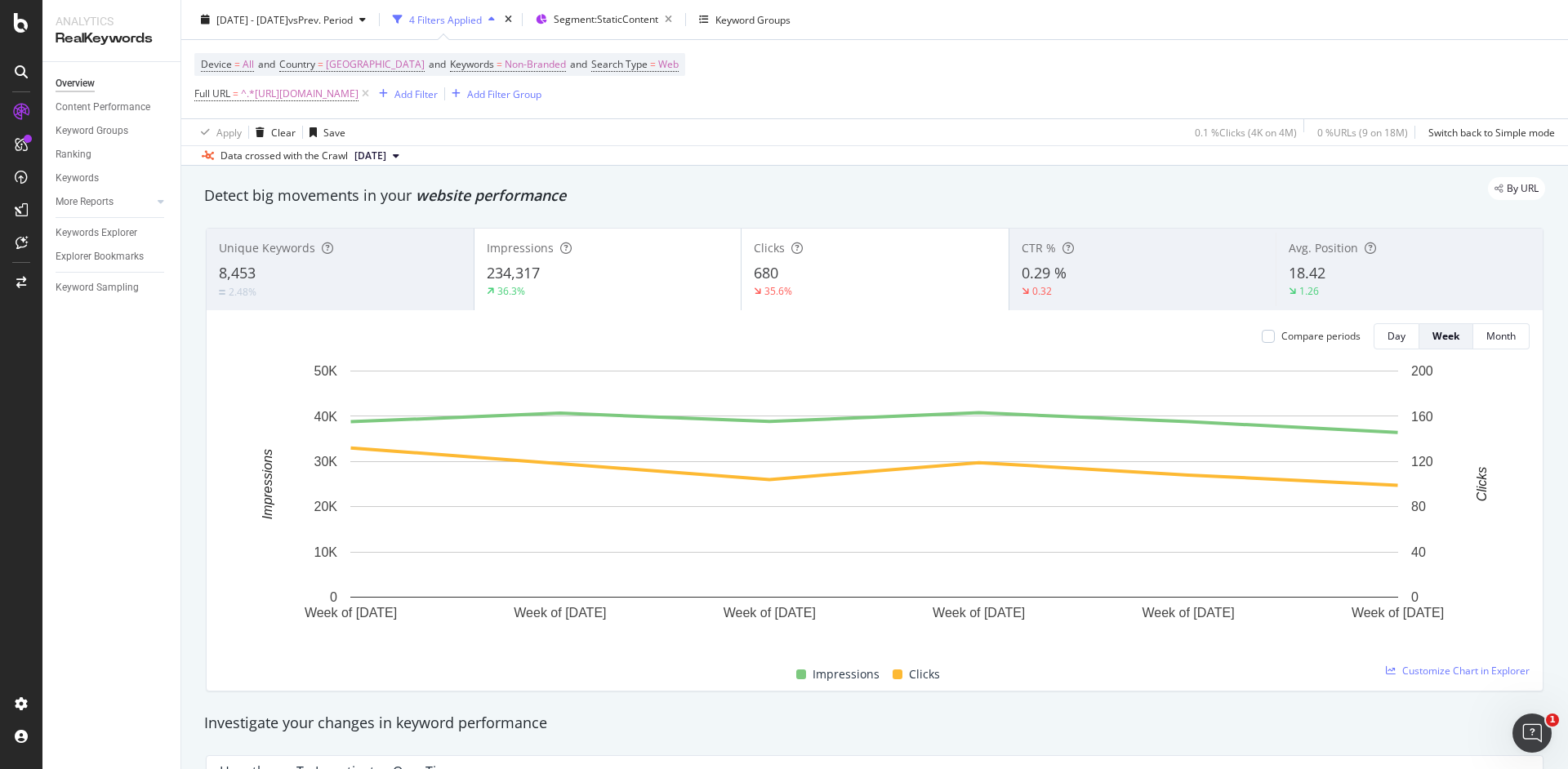
scroll to position [41, 0]
